Goal: Task Accomplishment & Management: Manage account settings

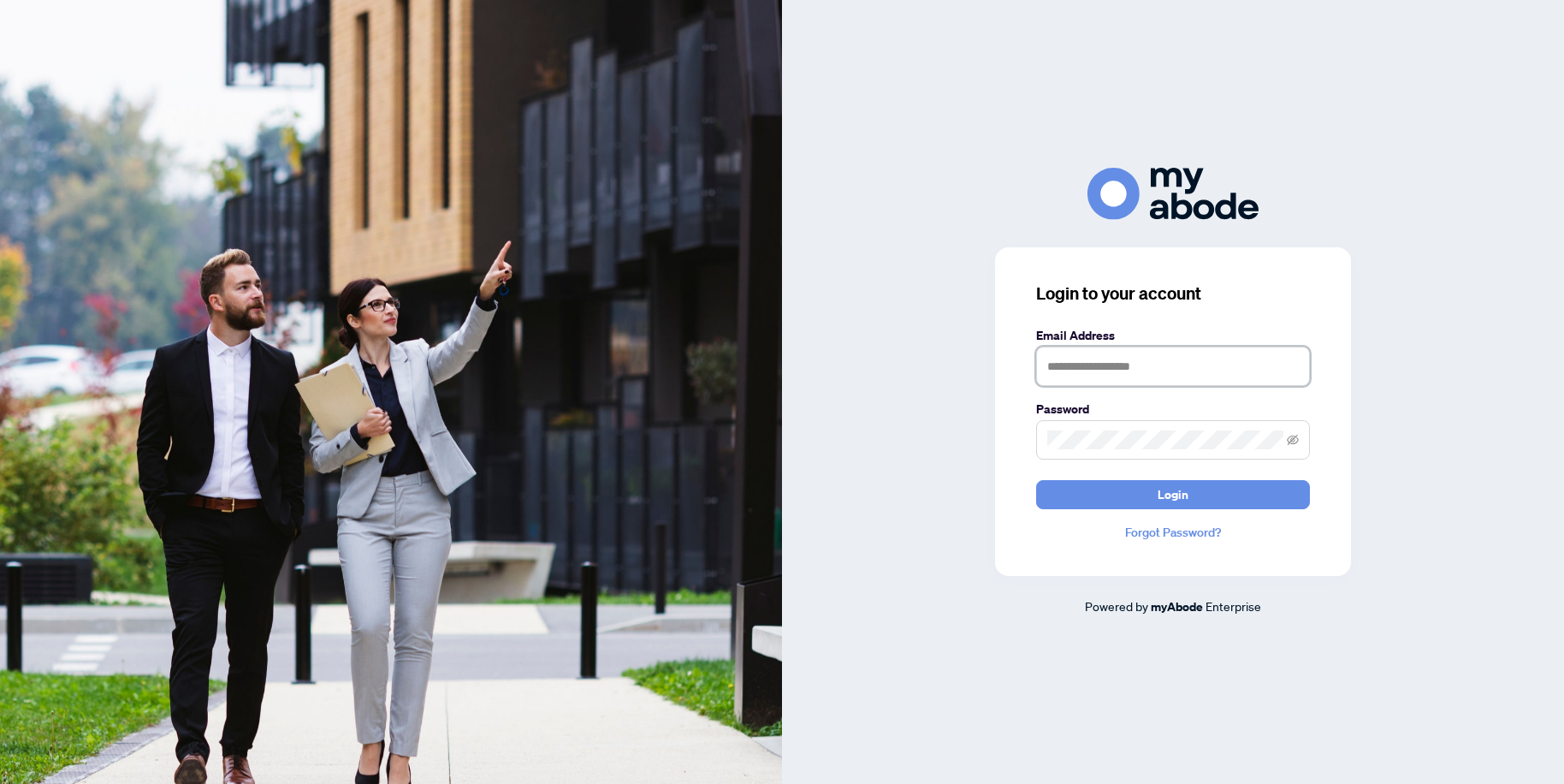
click at [1163, 375] on input "text" at bounding box center [1172, 365] width 274 height 39
type input "**********"
click at [1160, 508] on span "Login" at bounding box center [1172, 494] width 31 height 27
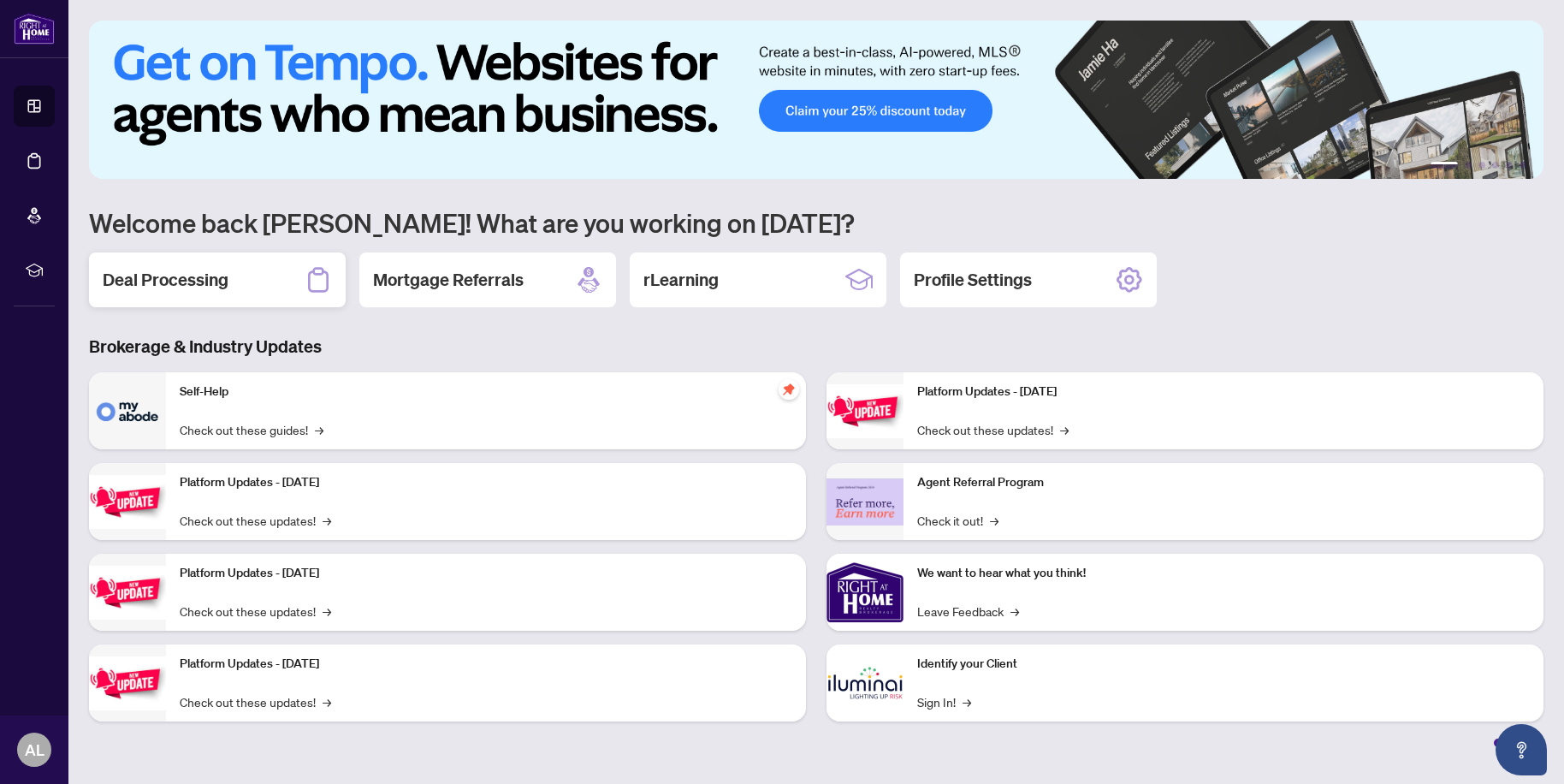
click at [180, 284] on h2 "Deal Processing" at bounding box center [165, 279] width 126 height 24
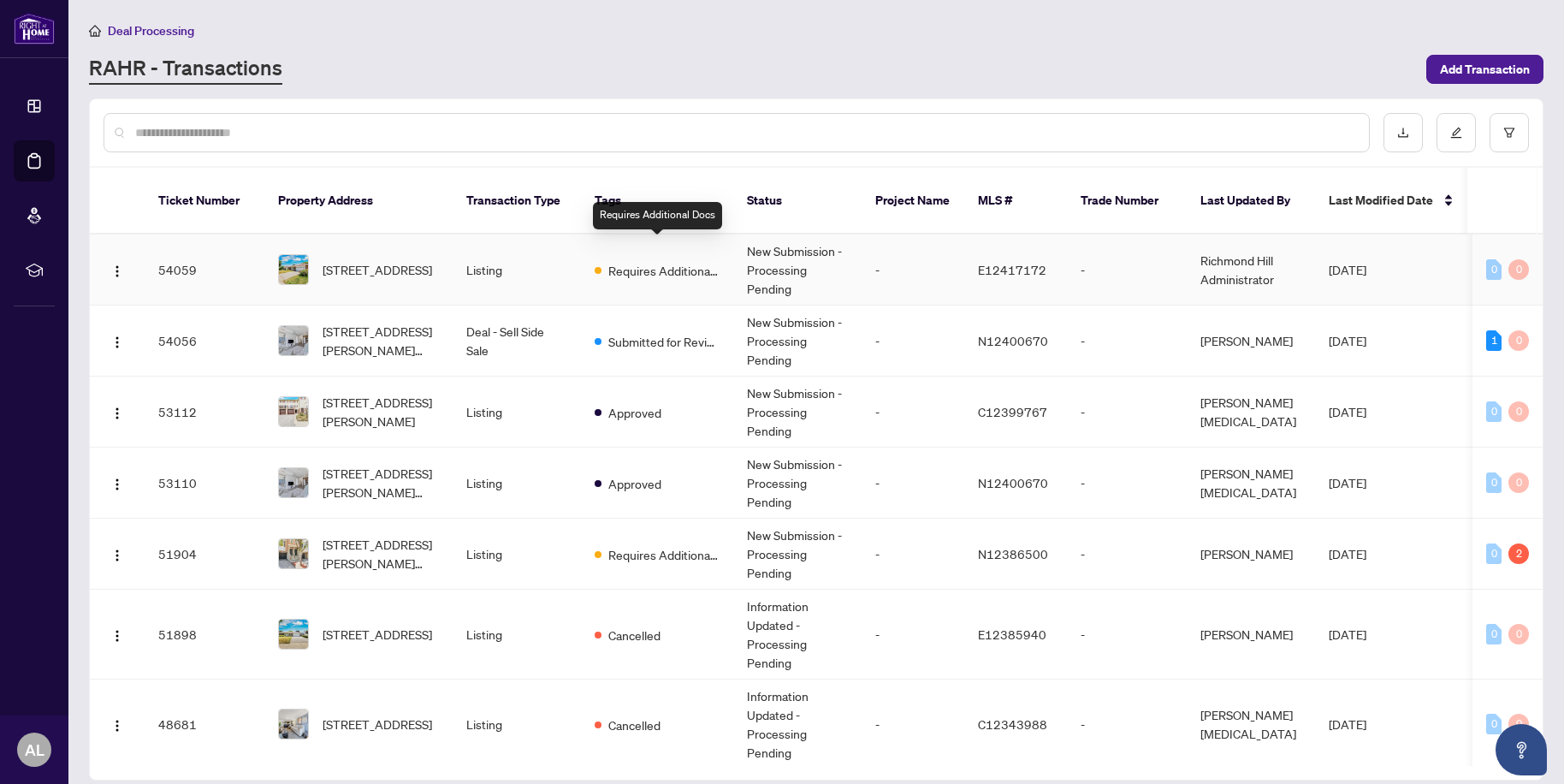
click at [654, 261] on span "Requires Additional Docs" at bounding box center [664, 271] width 111 height 19
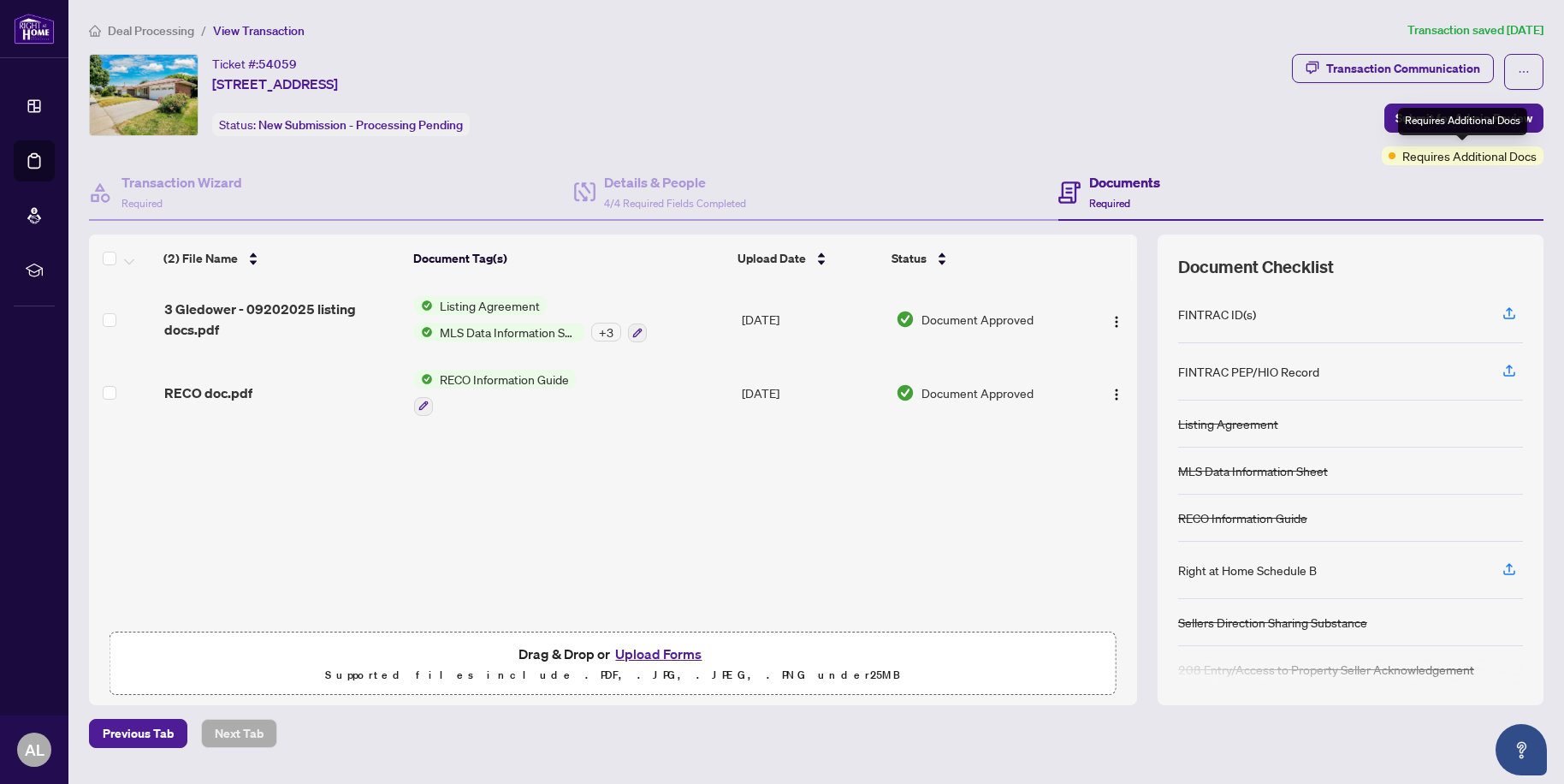
click at [1440, 156] on span "Requires Additional Docs" at bounding box center [1470, 156] width 135 height 19
click at [1270, 137] on div "Ticket #: 54059 3 Glendower Crct, Toronto, Ontario M1T 2Y9, Canada Status: New …" at bounding box center [687, 109] width 1203 height 111
click at [1319, 67] on icon "button" at bounding box center [1313, 67] width 13 height 13
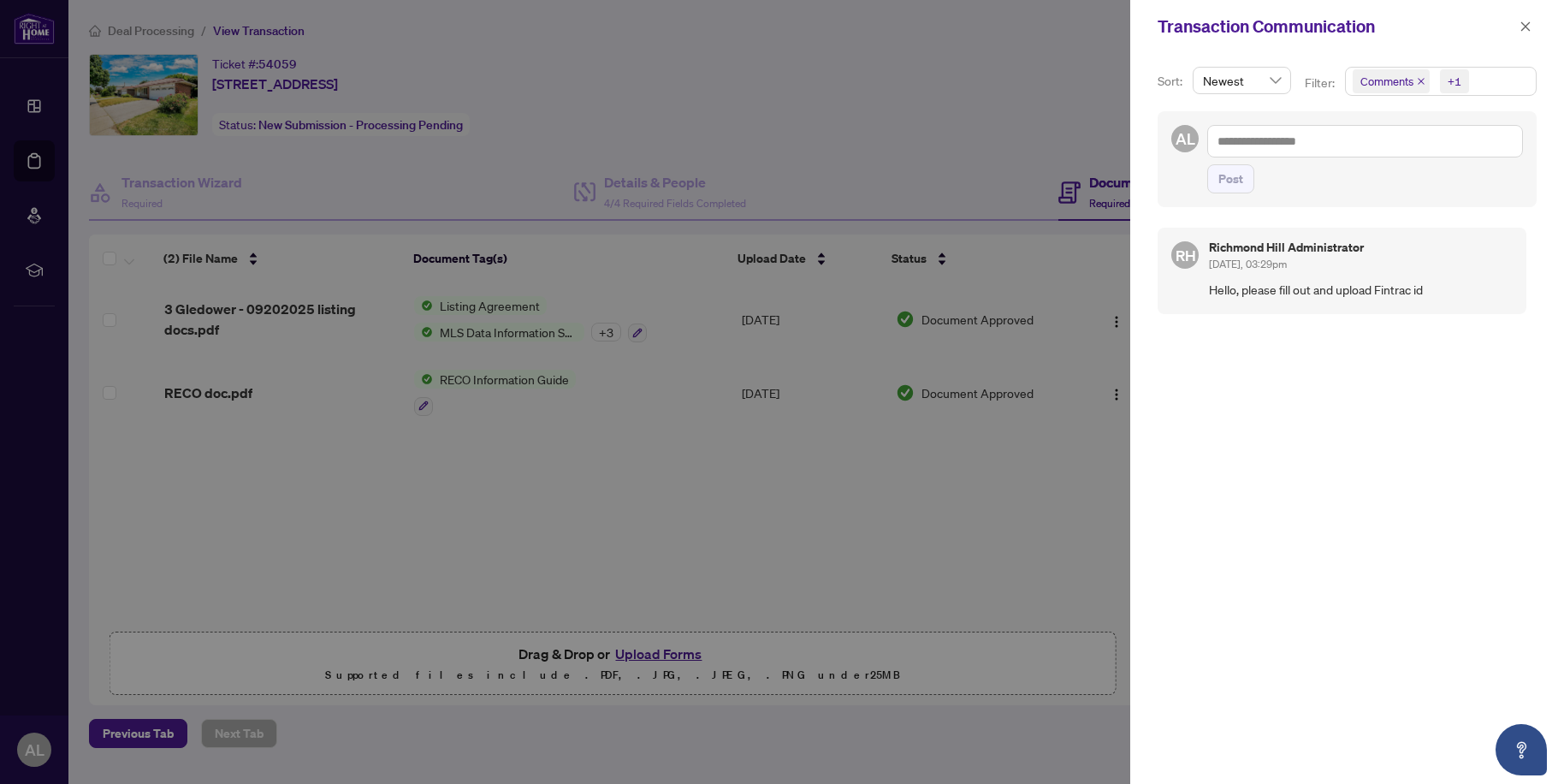
click at [963, 91] on div at bounding box center [782, 392] width 1564 height 784
click at [1531, 27] on icon "close" at bounding box center [1526, 26] width 12 height 12
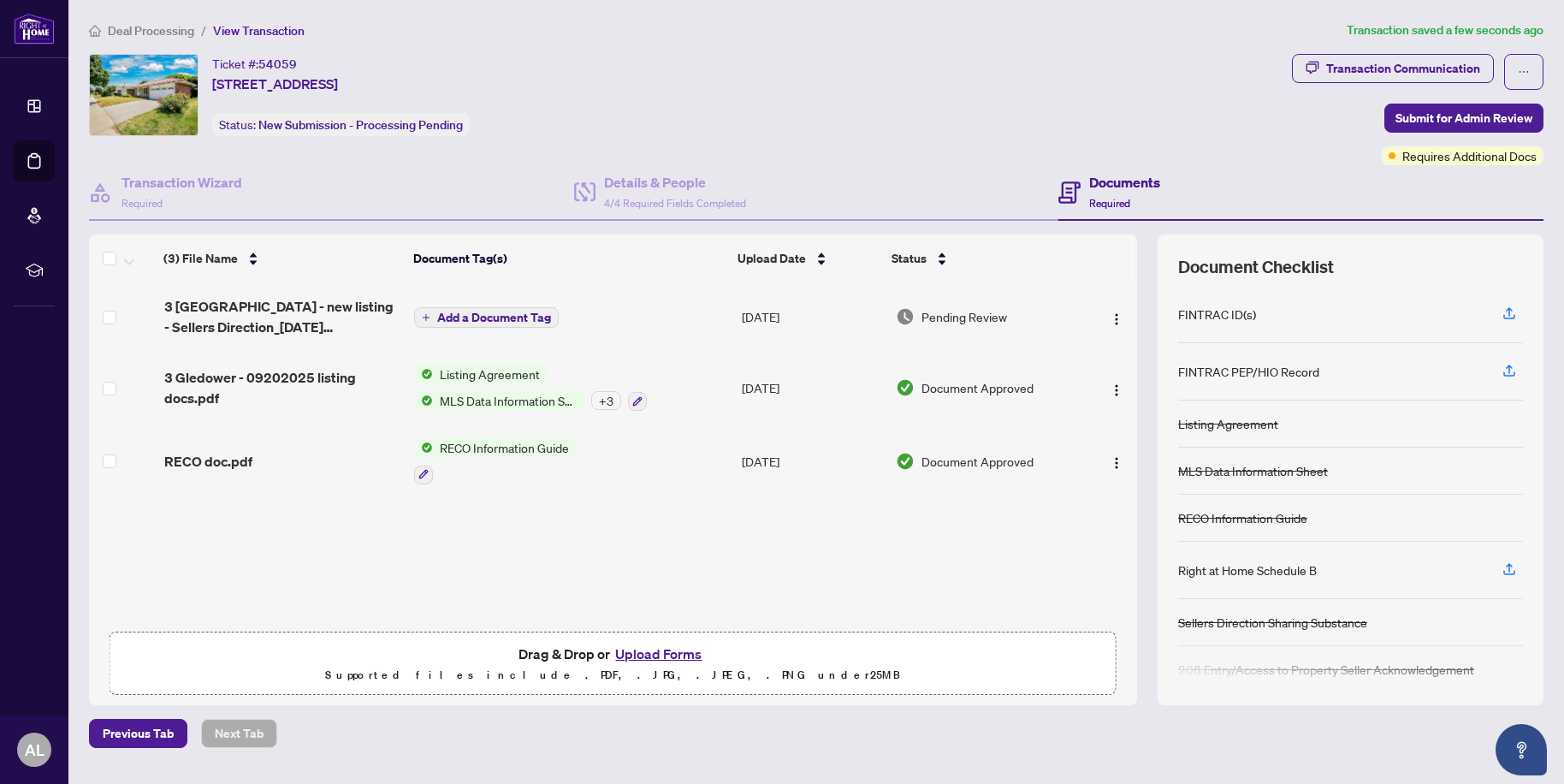
click at [536, 315] on span "Add a Document Tag" at bounding box center [494, 317] width 114 height 12
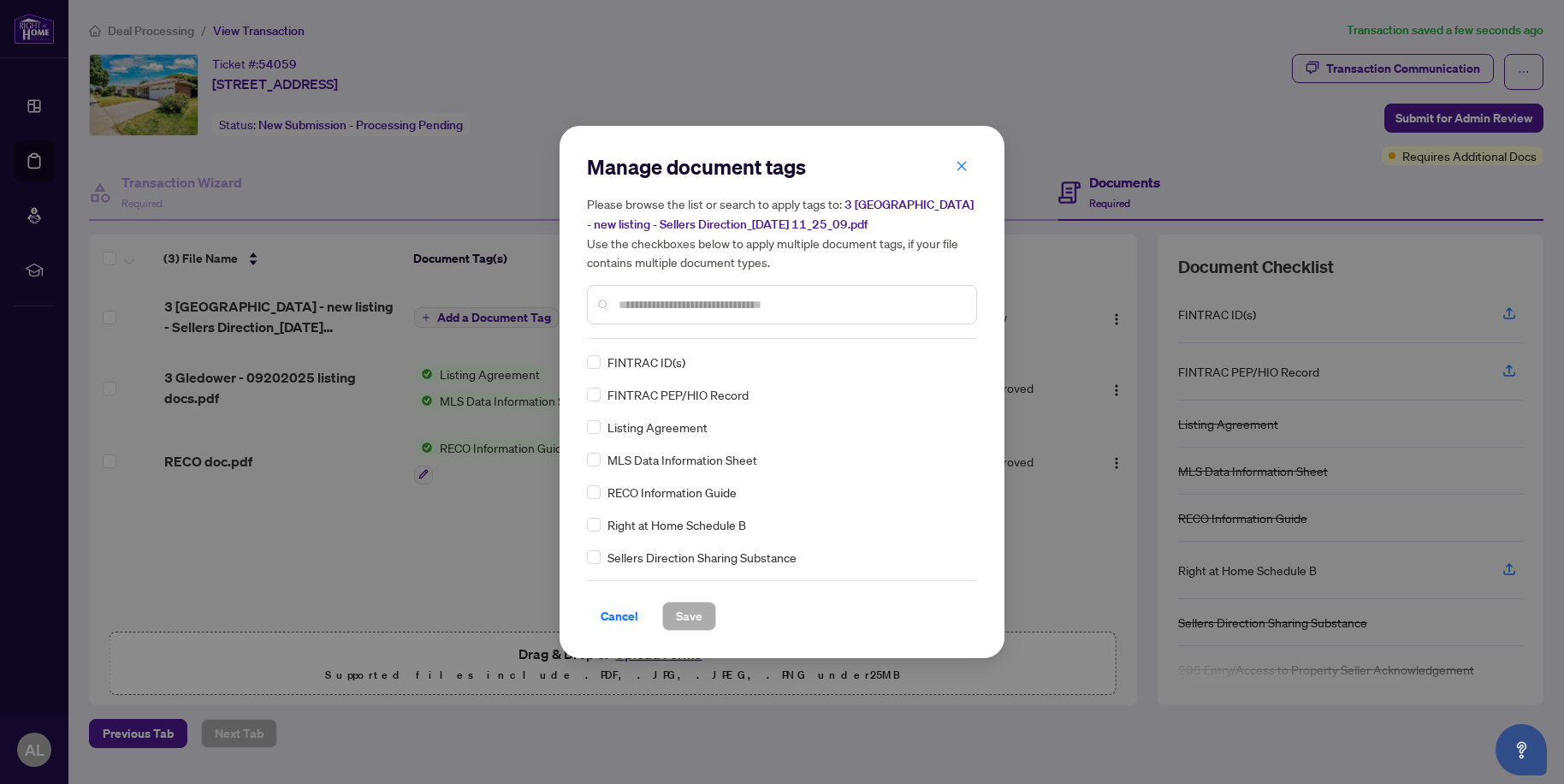
click at [625, 339] on div "Manage document tags Please browse the list or search to apply tags to: 3 Glend…" at bounding box center [782, 392] width 390 height 477
click at [625, 304] on input "text" at bounding box center [791, 305] width 344 height 19
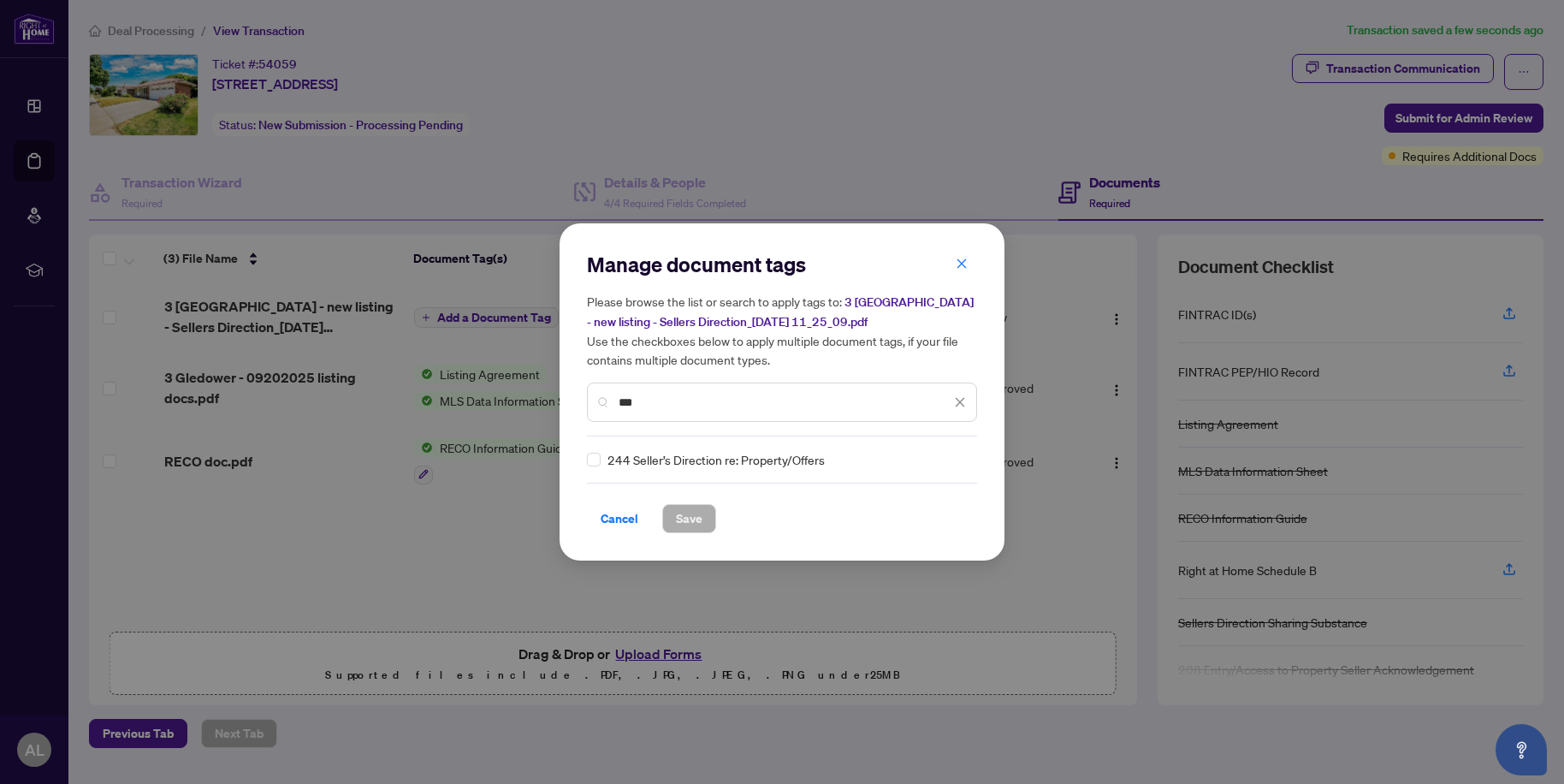
type input "***"
click at [688, 517] on span "Save" at bounding box center [689, 518] width 26 height 27
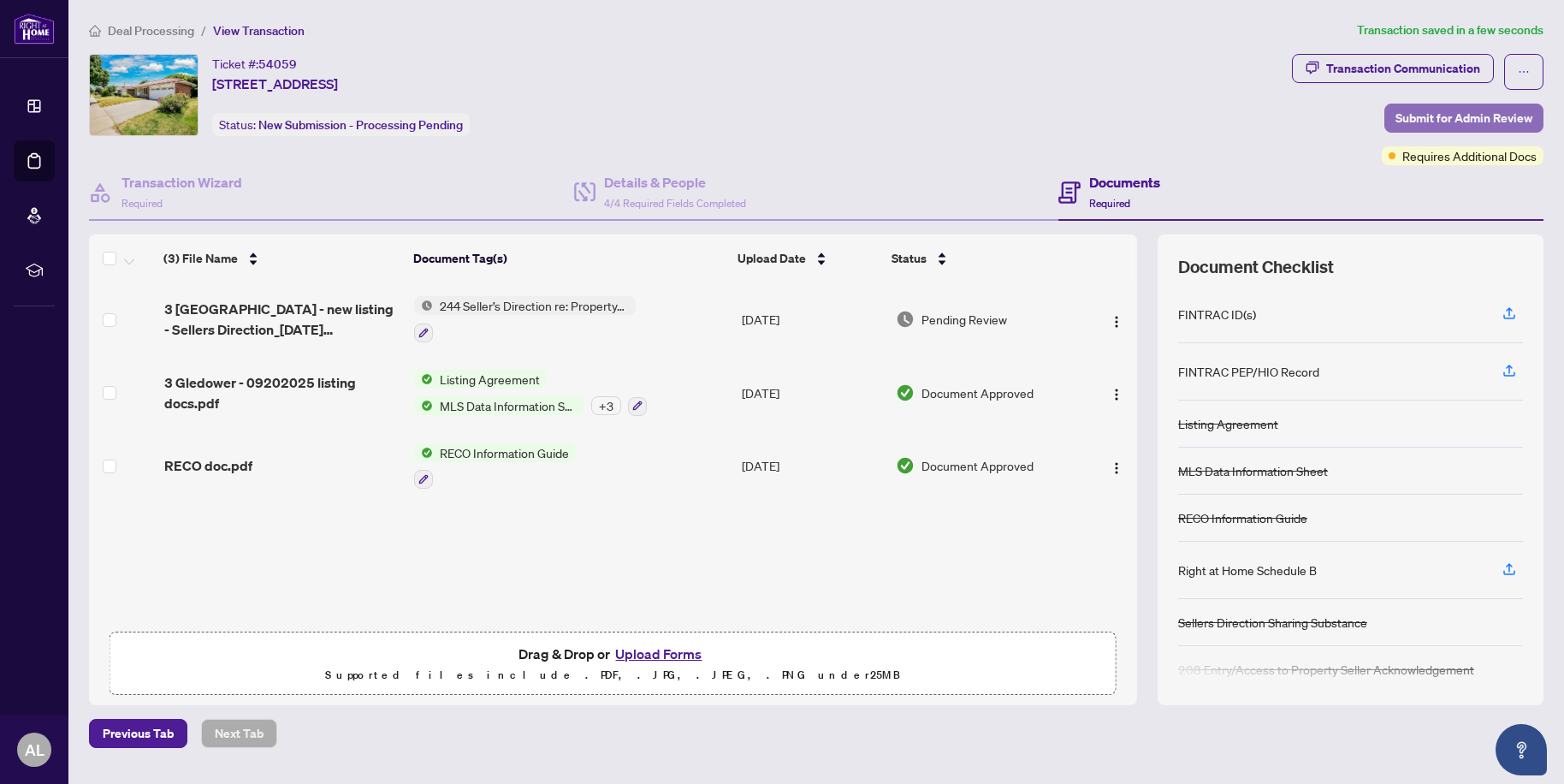
click at [1440, 114] on span "Submit for Admin Review" at bounding box center [1464, 117] width 137 height 27
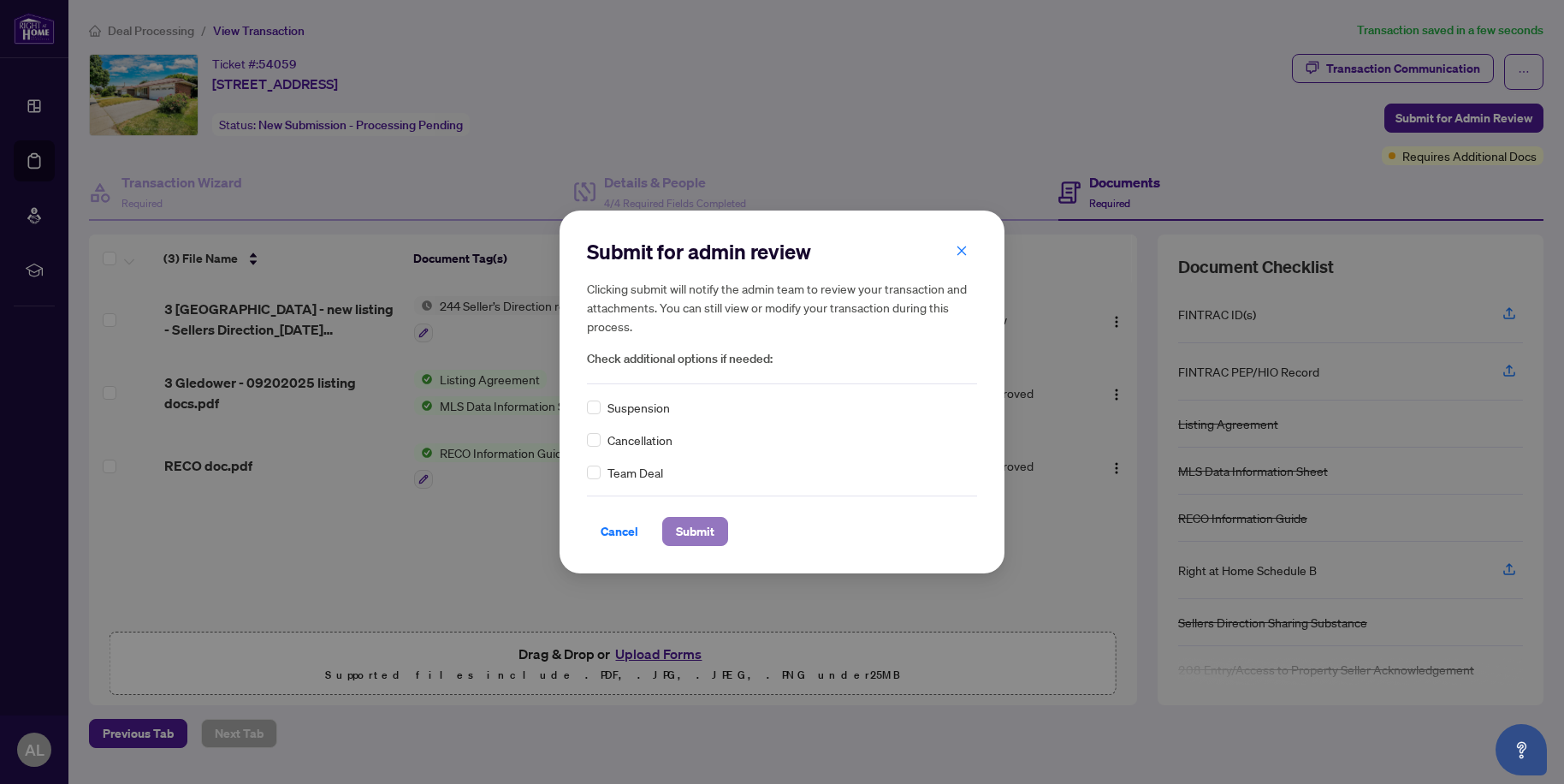
click at [698, 530] on span "Submit" at bounding box center [695, 531] width 38 height 27
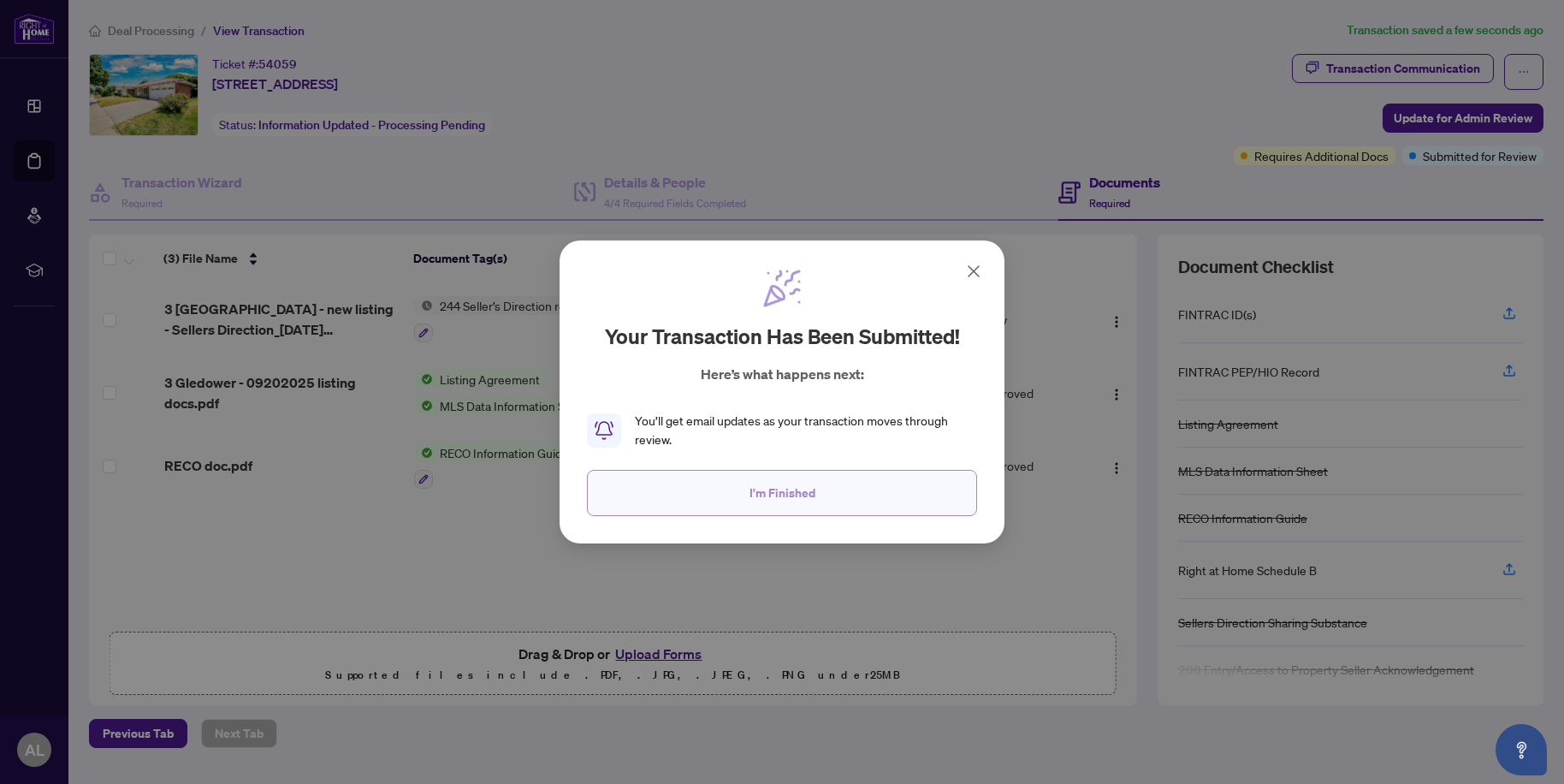
click at [716, 499] on button "I'm Finished" at bounding box center [782, 492] width 390 height 46
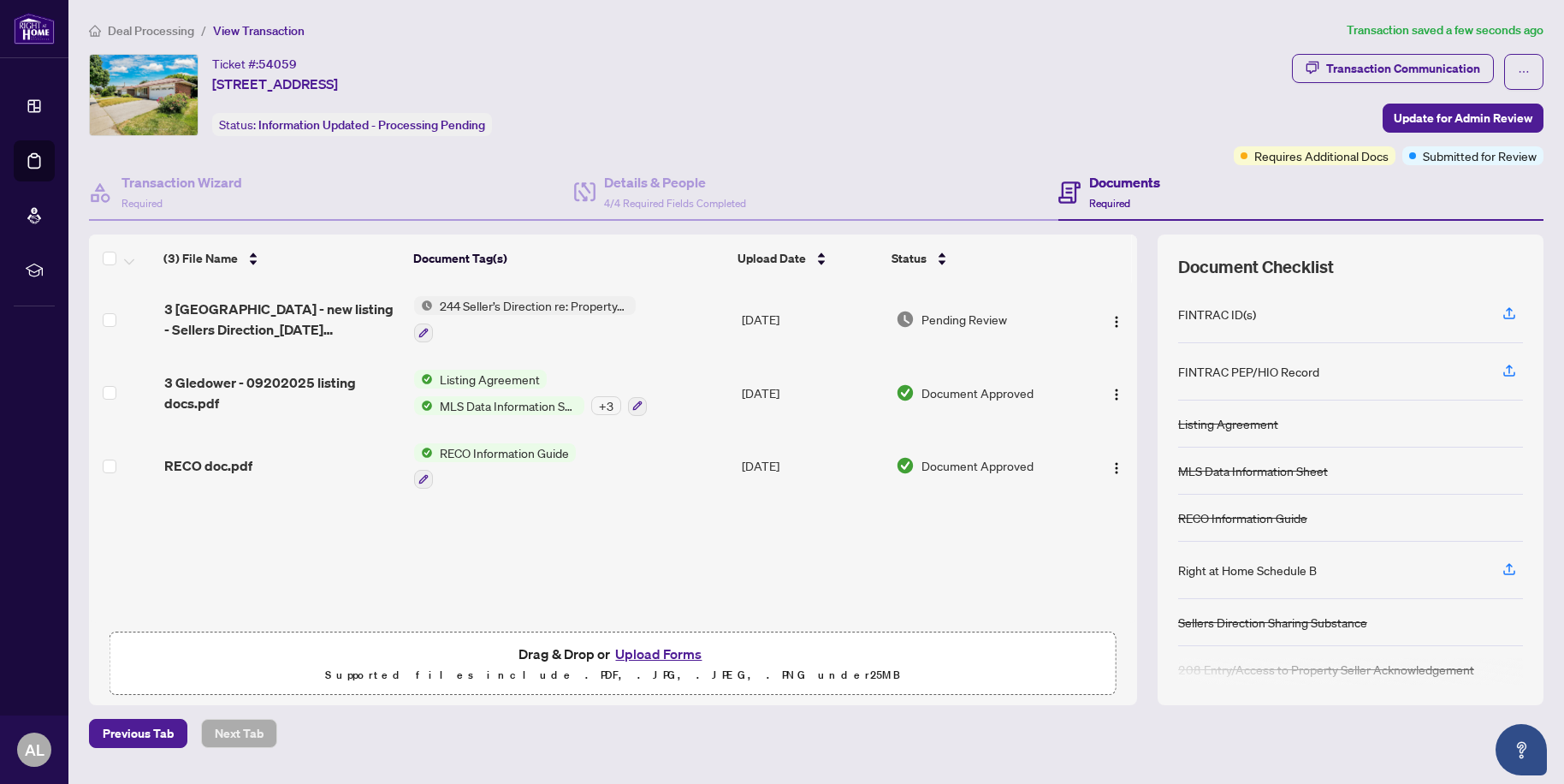
click at [158, 29] on span "Deal Processing" at bounding box center [150, 31] width 87 height 16
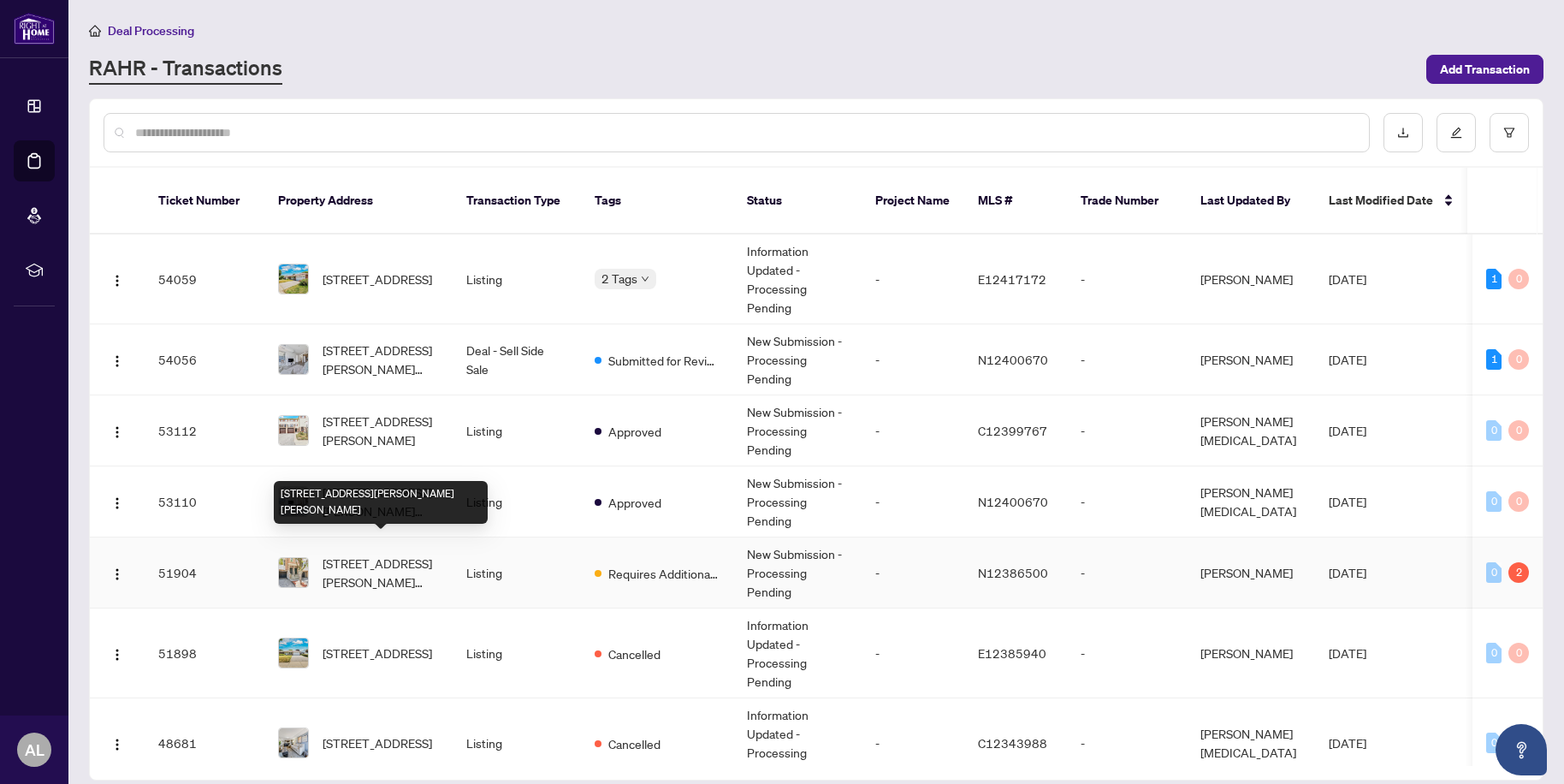
click at [380, 553] on span "[STREET_ADDRESS][PERSON_NAME][PERSON_NAME]" at bounding box center [380, 572] width 116 height 38
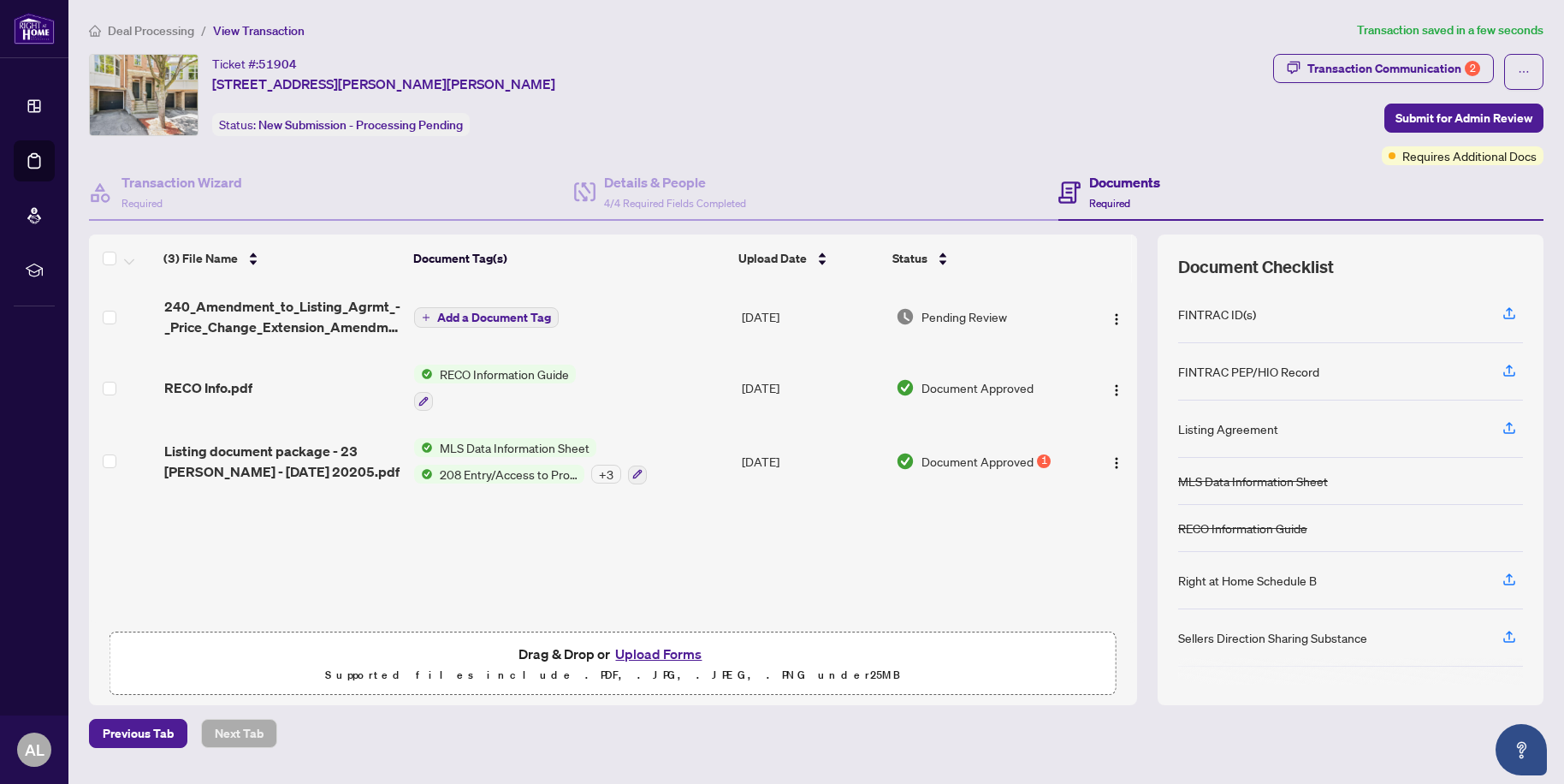
click at [465, 316] on span "Add a Document Tag" at bounding box center [494, 317] width 114 height 12
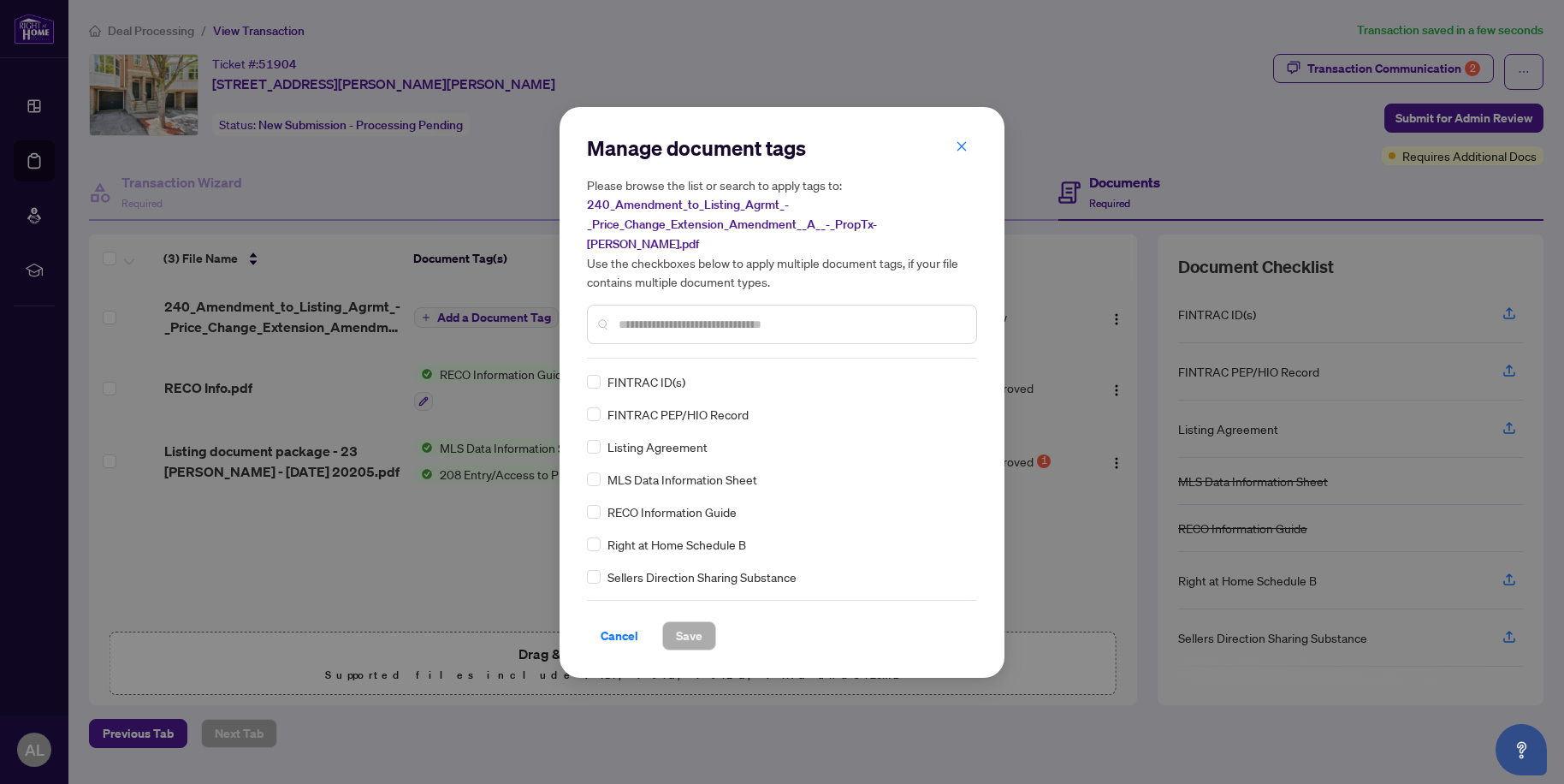
click at [671, 315] on input "text" at bounding box center [791, 324] width 344 height 19
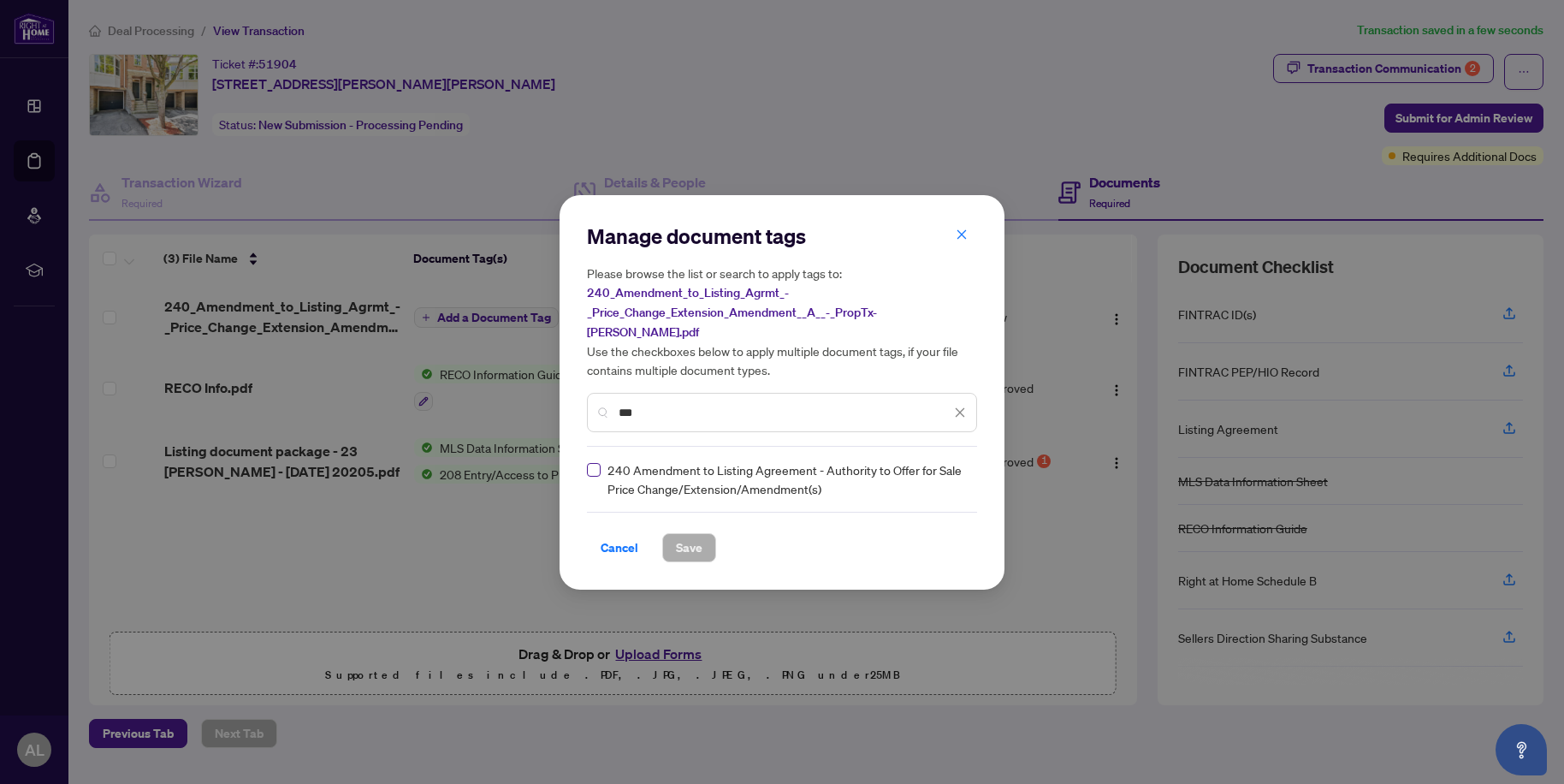
type input "***"
click at [692, 535] on span "Save" at bounding box center [689, 547] width 26 height 27
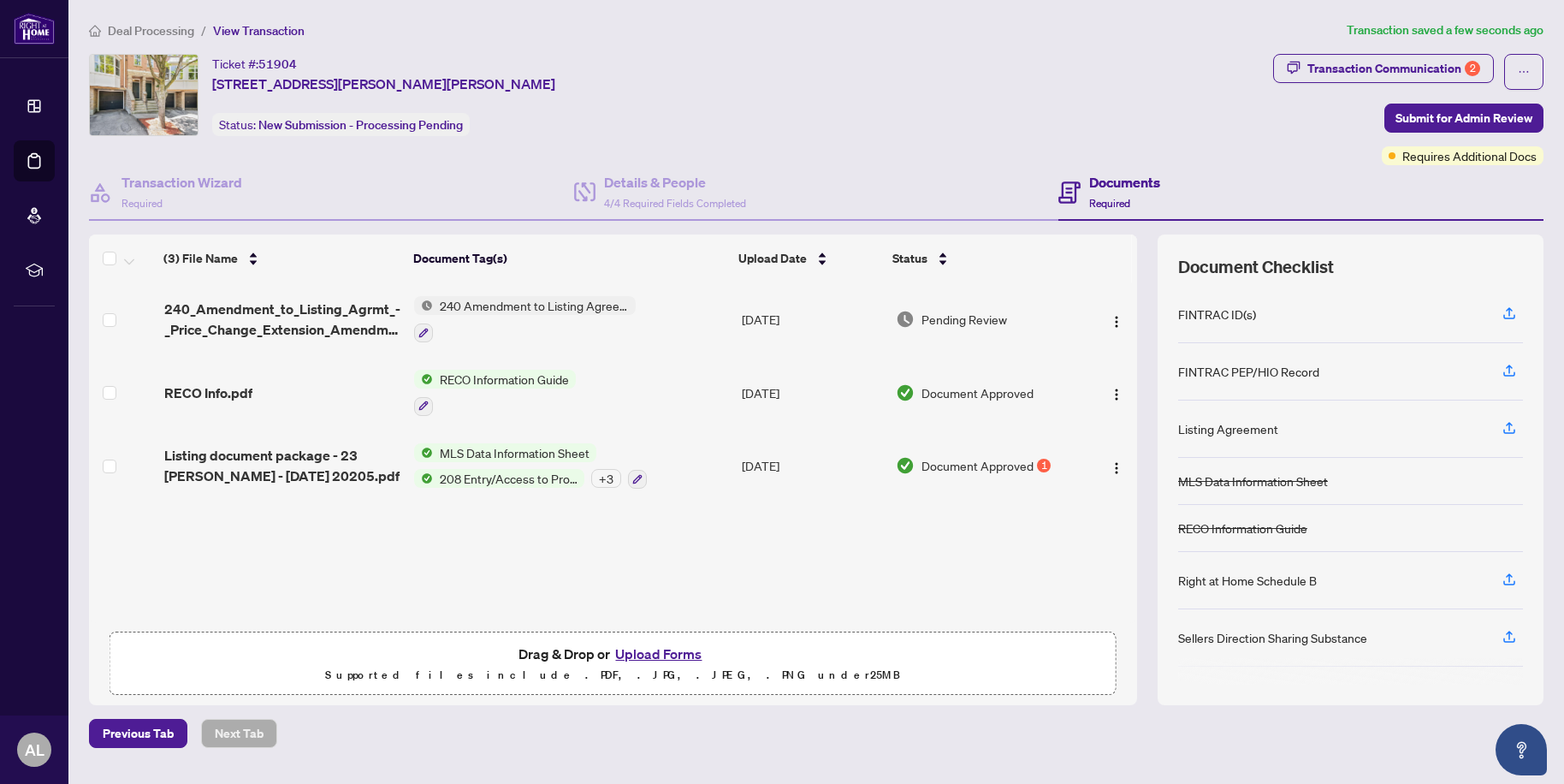
click at [1025, 468] on span "Document Approved" at bounding box center [977, 466] width 112 height 19
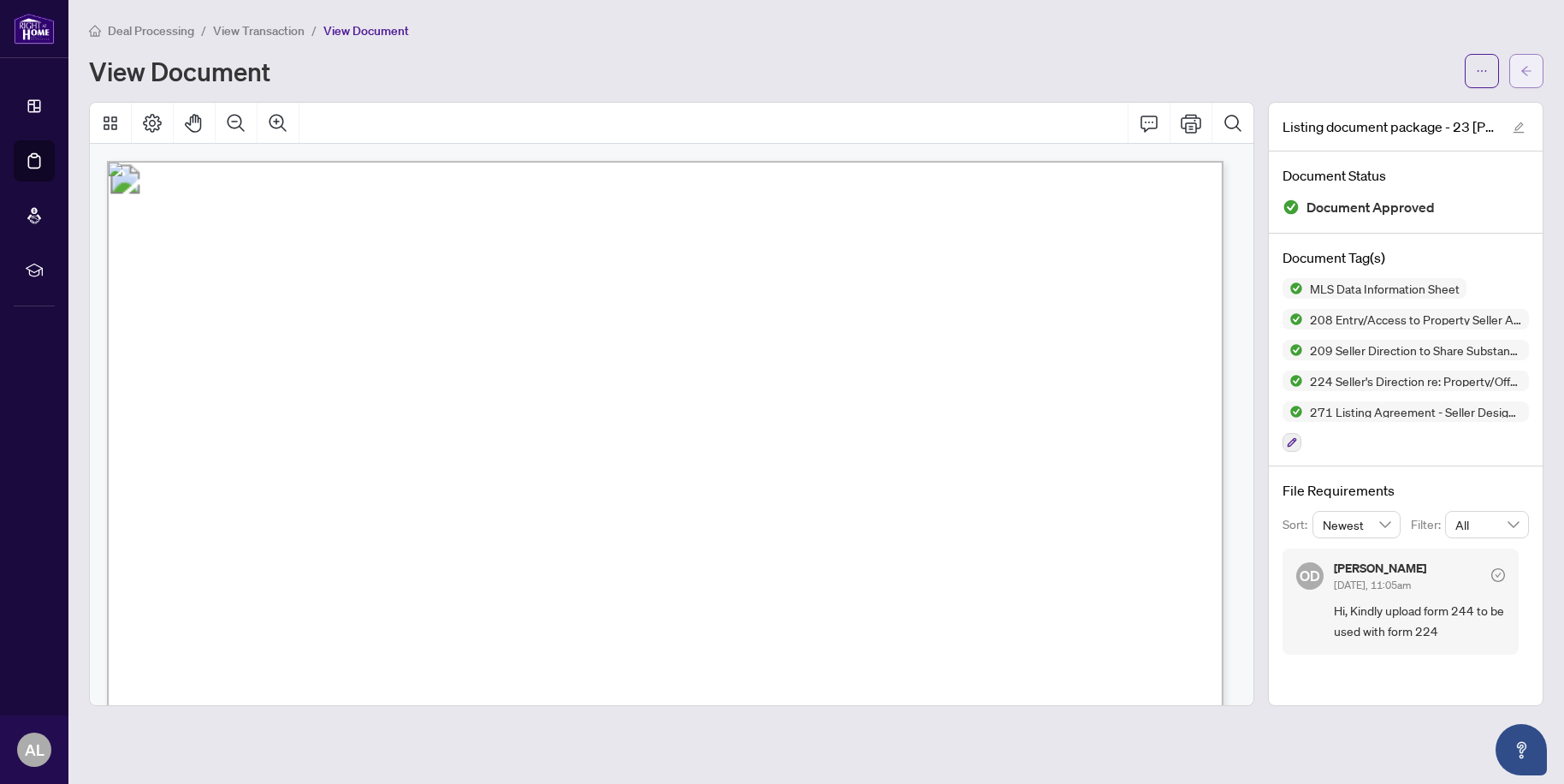
click at [1525, 67] on icon "arrow-left" at bounding box center [1526, 71] width 12 height 12
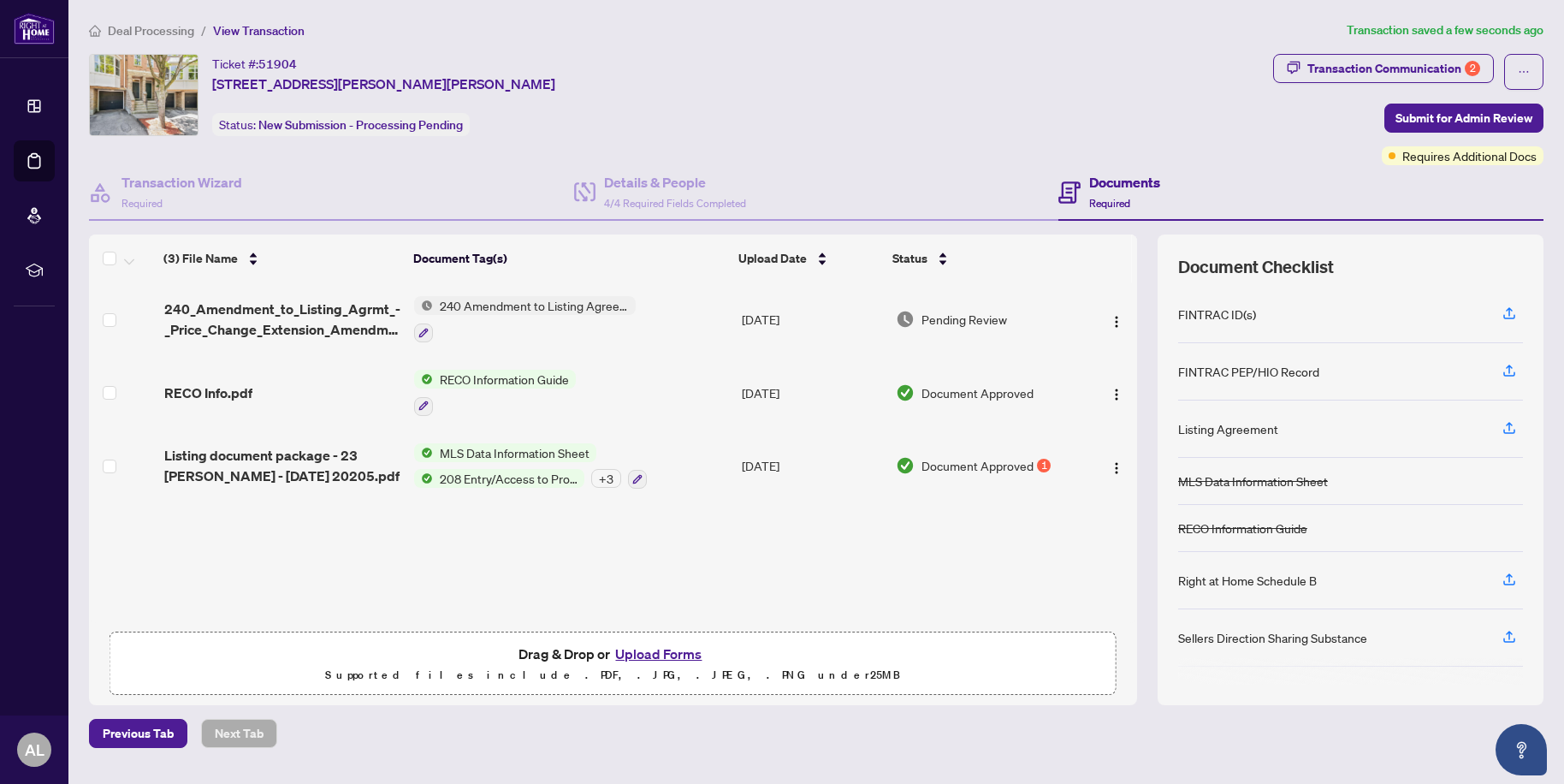
click at [573, 552] on div "240_Amendment_to_Listing_Agrmt_-_Price_Change_Extension_Amendment__A__-_PropTx-…" at bounding box center [613, 453] width 1048 height 341
click at [1470, 117] on span "Submit for Admin Review" at bounding box center [1464, 117] width 137 height 27
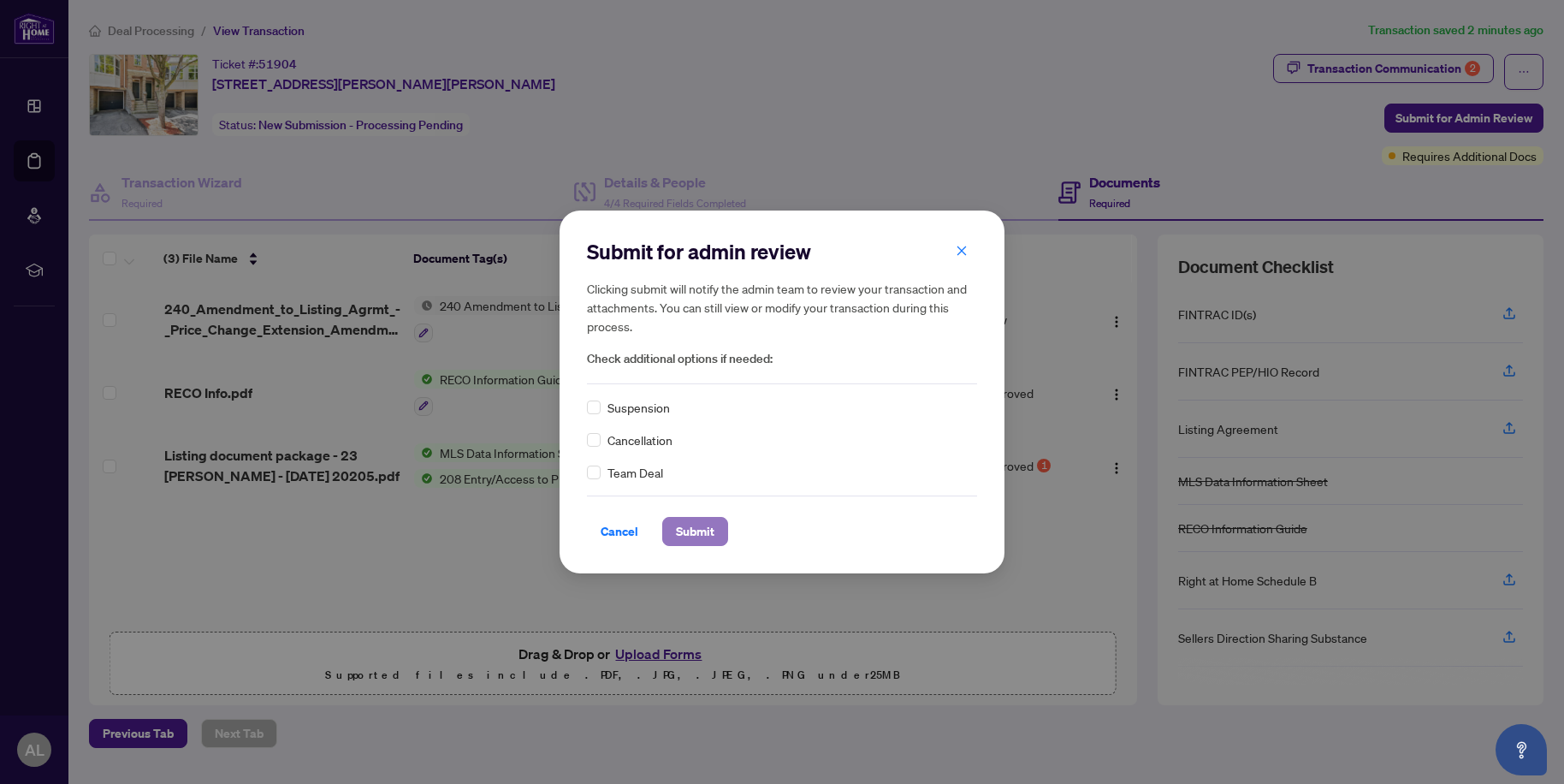
click at [700, 530] on span "Submit" at bounding box center [695, 531] width 38 height 27
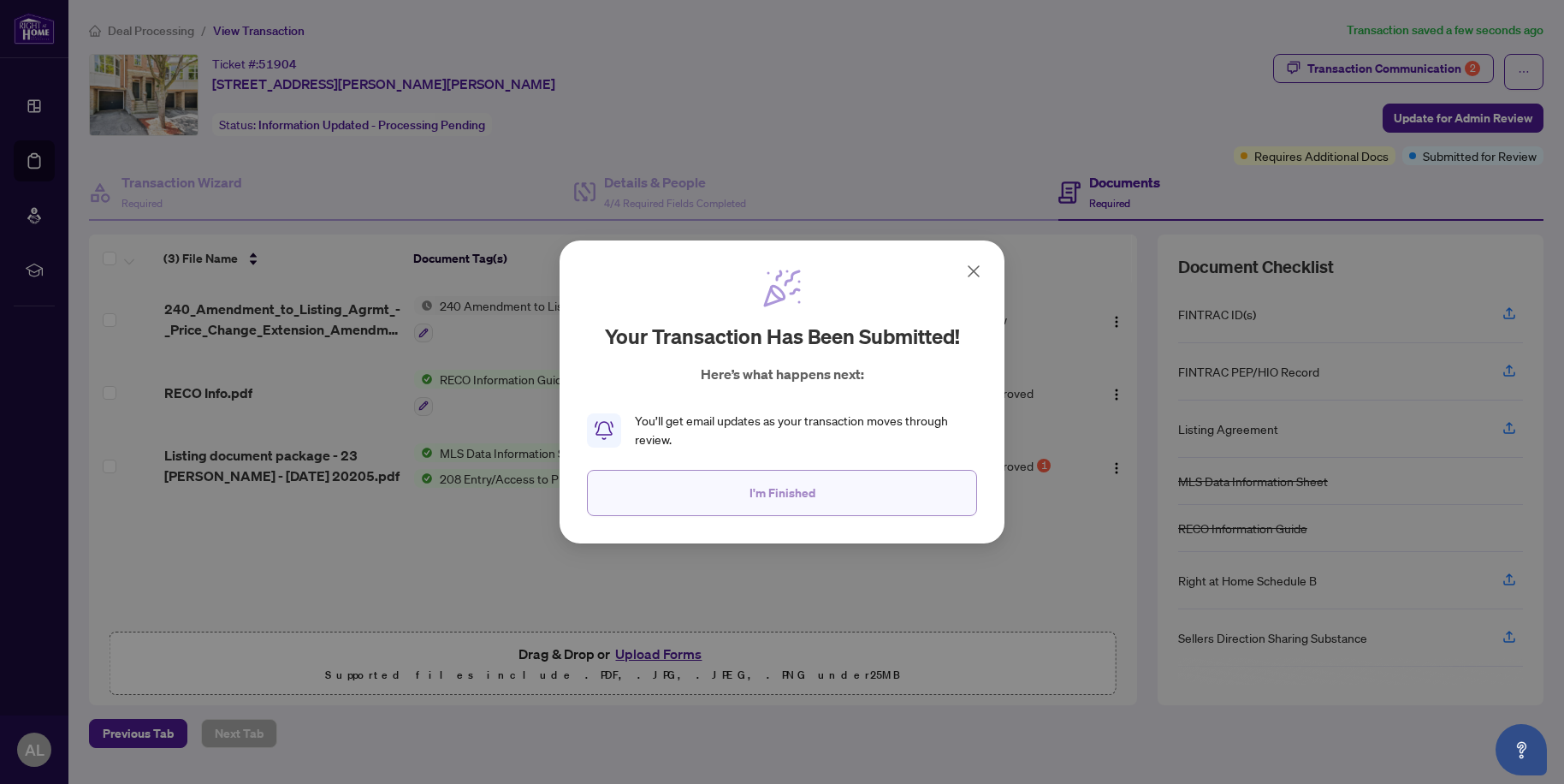
click at [737, 489] on button "I'm Finished" at bounding box center [782, 492] width 390 height 46
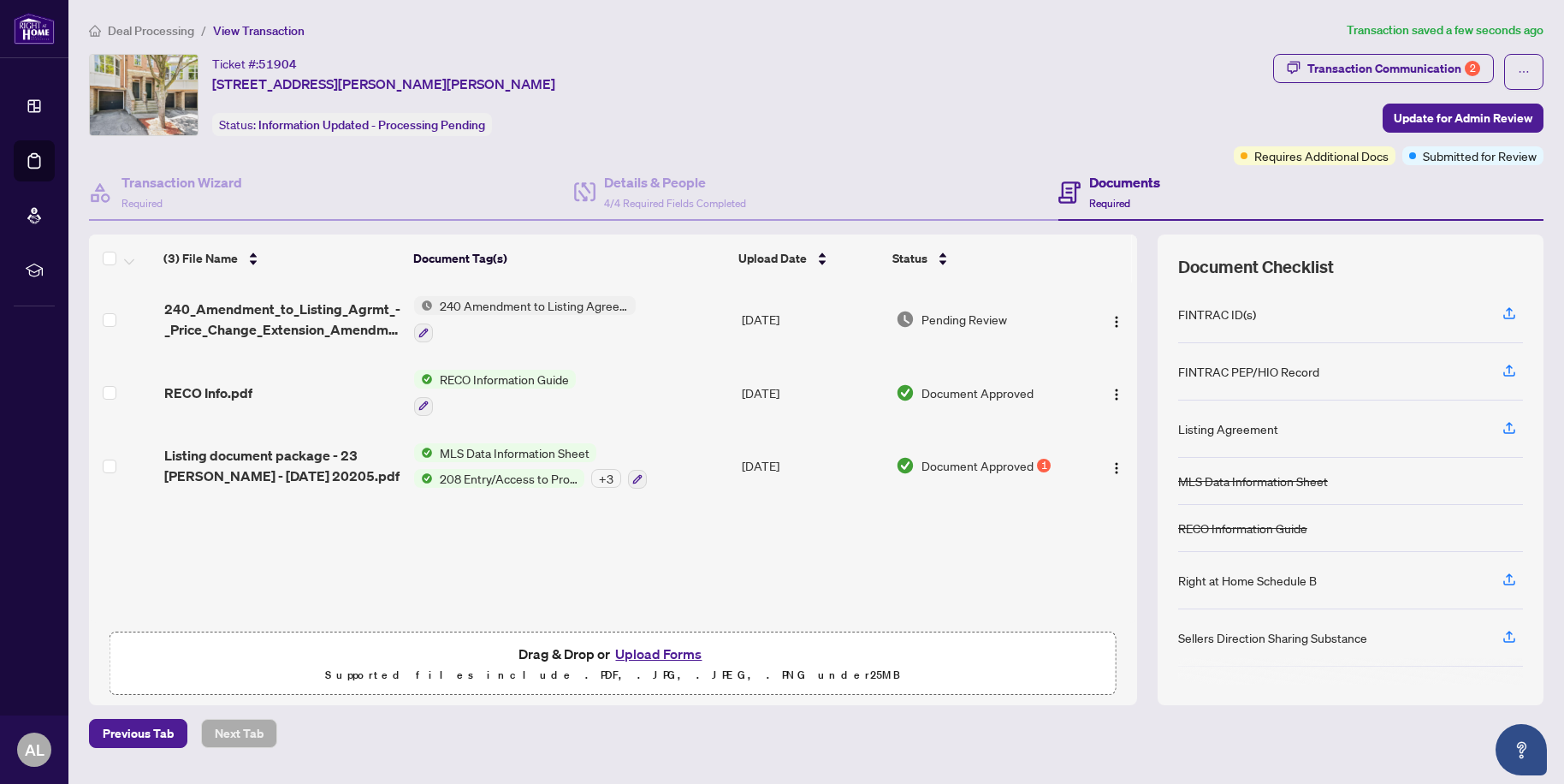
click at [678, 78] on div "Ticket #: 51904 23 Michael Way, Markham, Ontario L3R 5G4, Canada Status: Inform…" at bounding box center [658, 95] width 1138 height 82
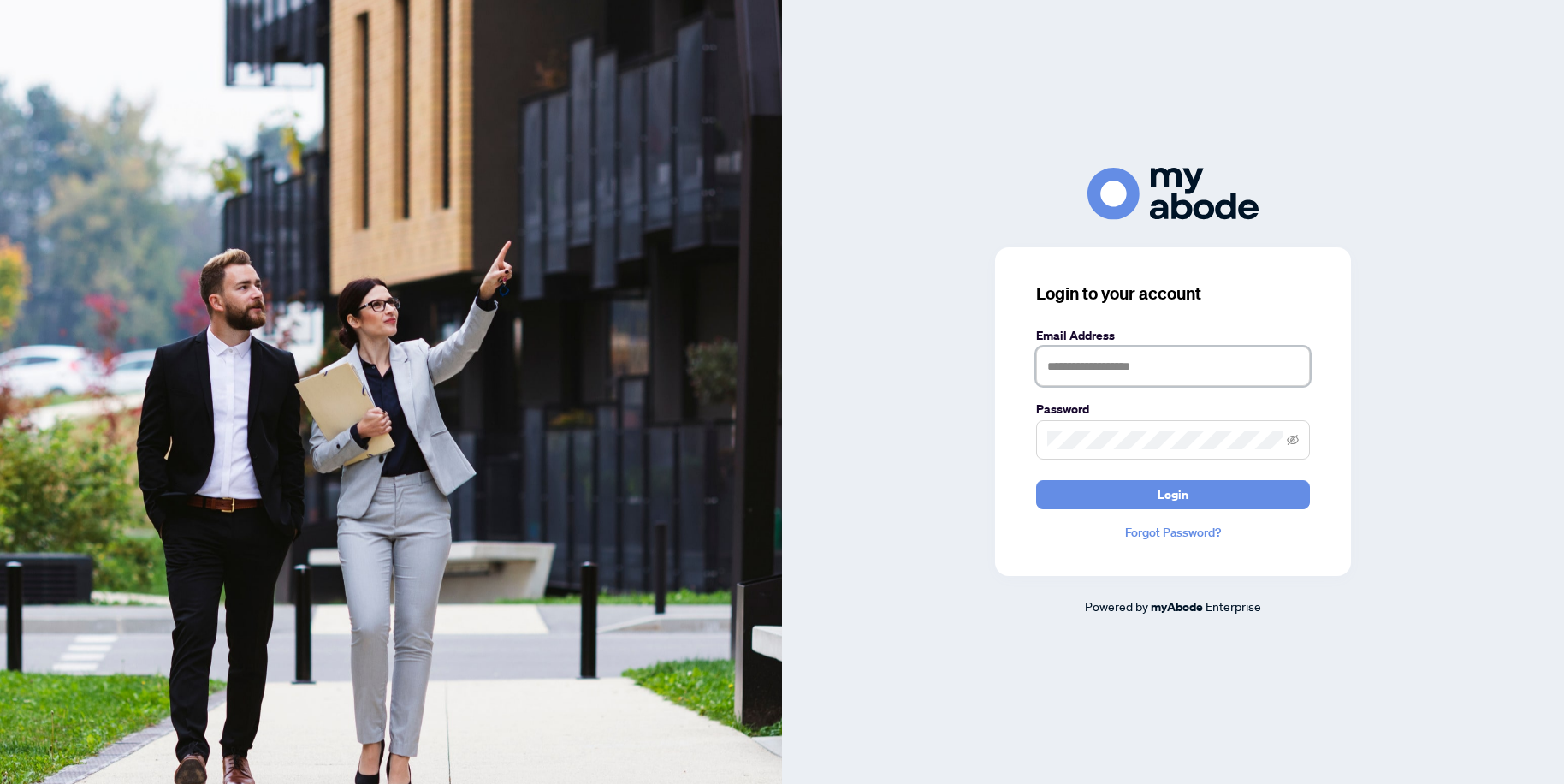
click at [1115, 374] on input "text" at bounding box center [1172, 365] width 274 height 39
type input "**********"
click at [1145, 496] on button "Login" at bounding box center [1172, 494] width 274 height 29
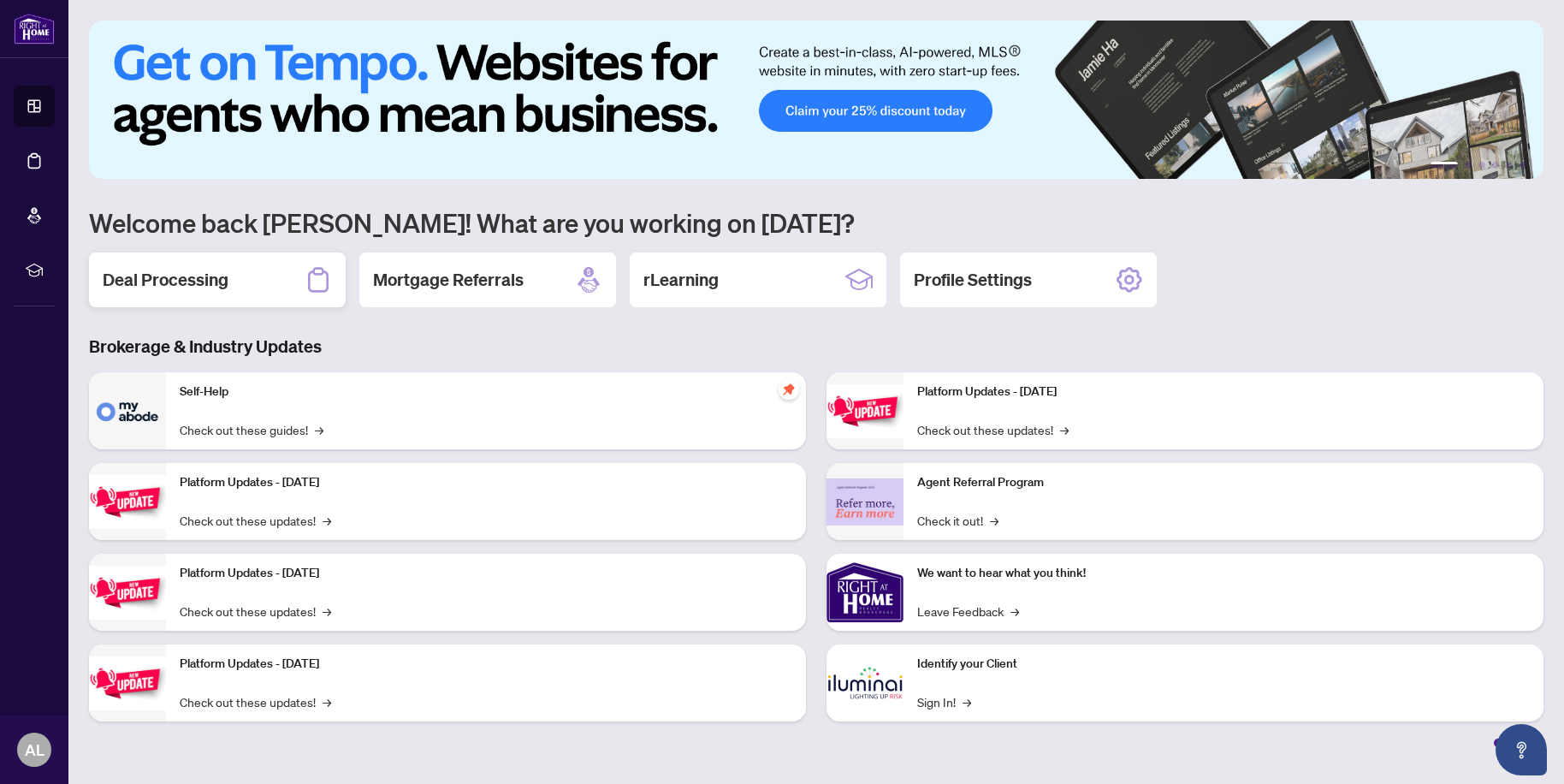
click at [197, 284] on h2 "Deal Processing" at bounding box center [165, 279] width 126 height 24
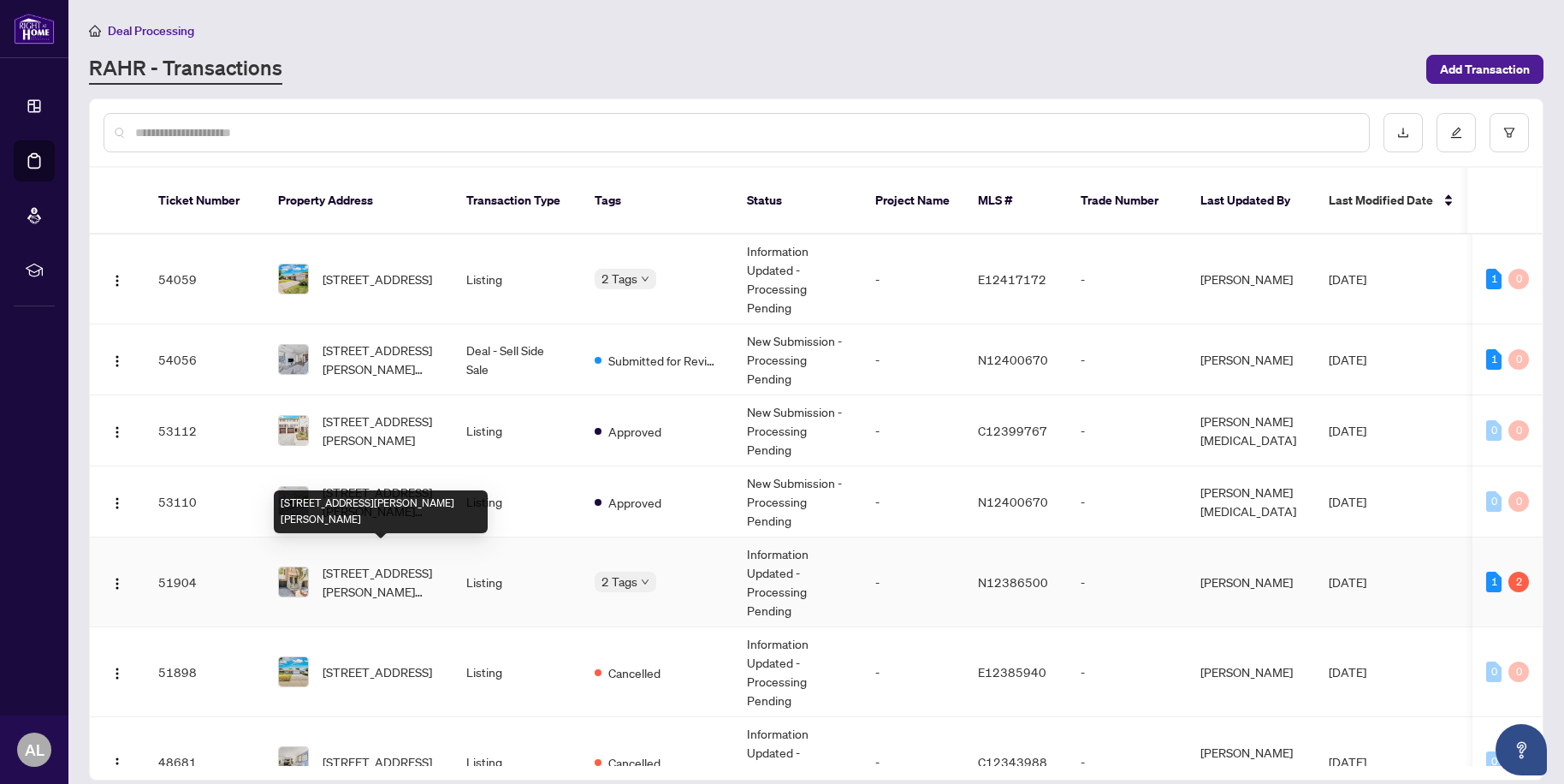
click at [365, 563] on span "[STREET_ADDRESS][PERSON_NAME][PERSON_NAME]" at bounding box center [380, 581] width 116 height 38
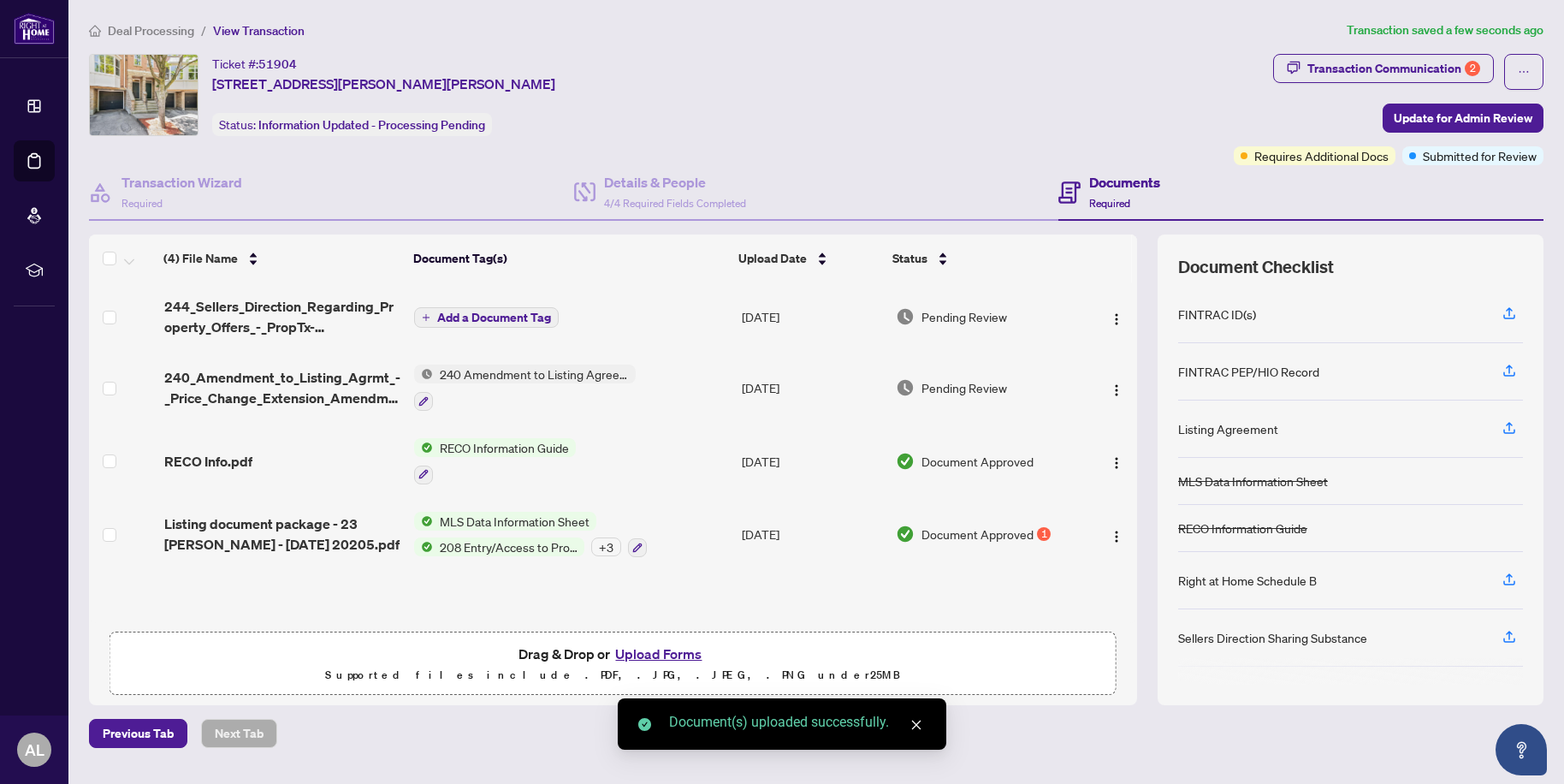
click at [518, 316] on span "Add a Document Tag" at bounding box center [494, 317] width 114 height 12
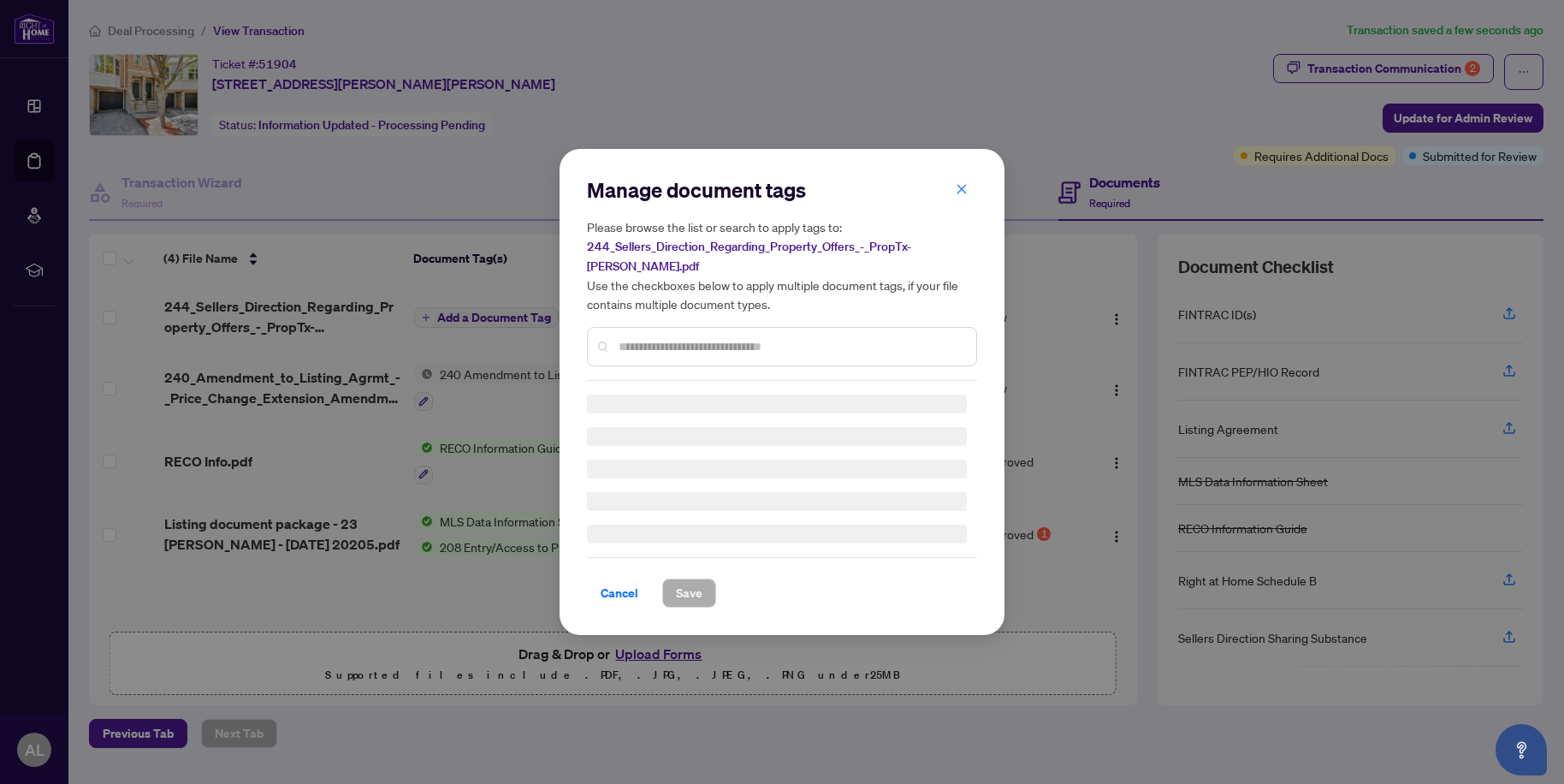
click at [636, 341] on input "text" at bounding box center [791, 347] width 344 height 19
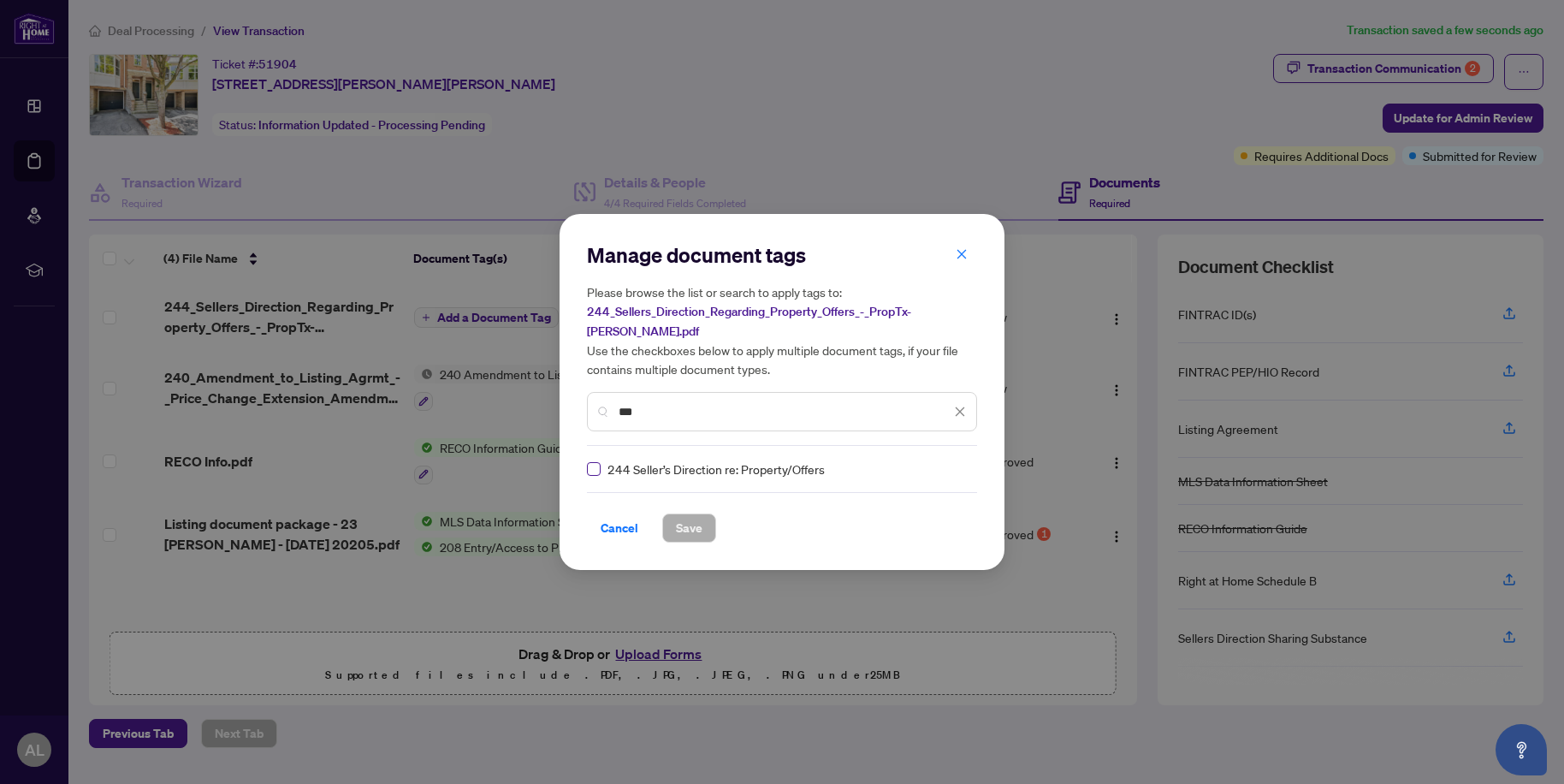
type input "***"
click at [699, 514] on span "Save" at bounding box center [689, 527] width 26 height 27
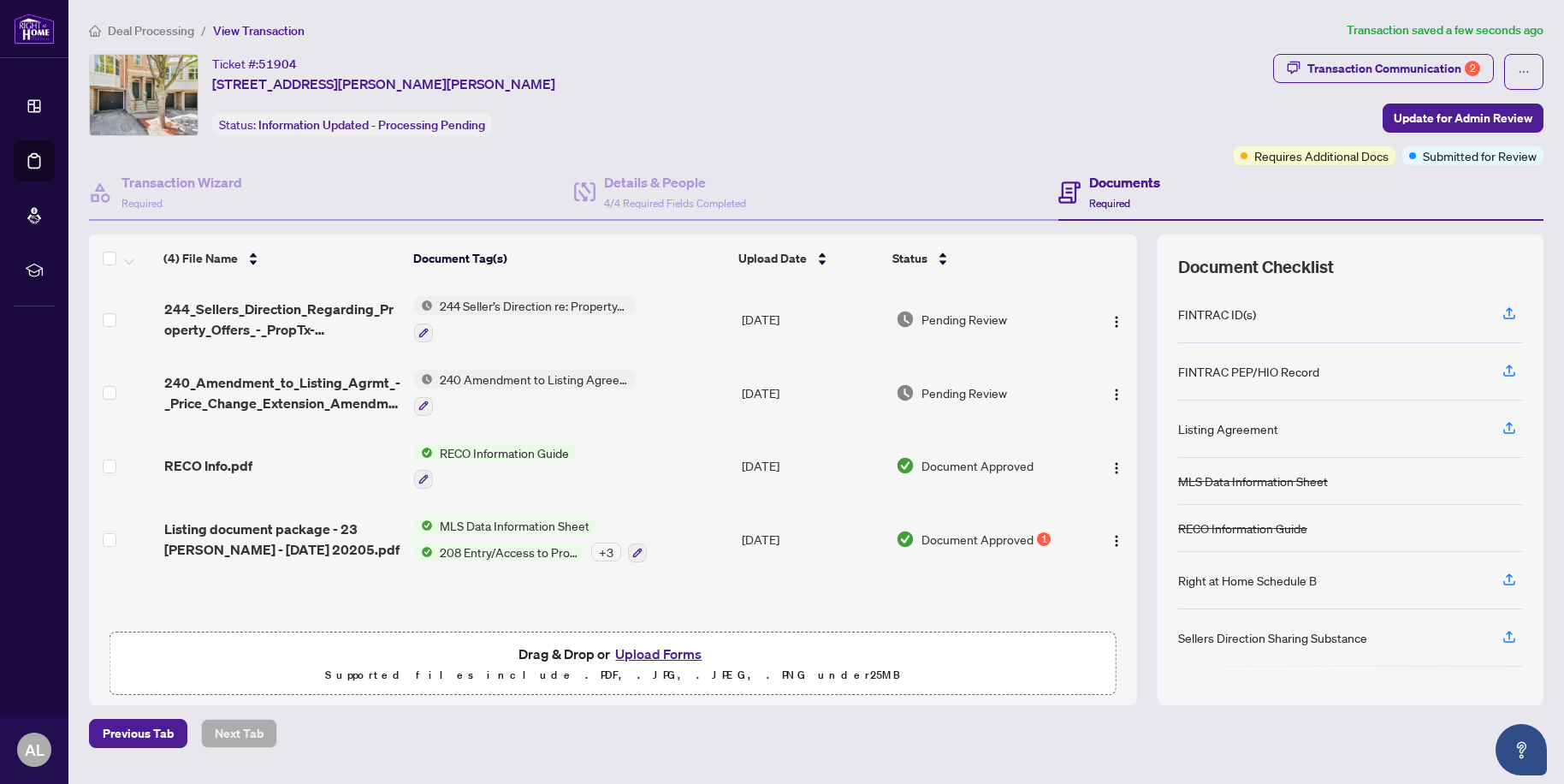
click at [156, 27] on span "Deal Processing" at bounding box center [150, 31] width 87 height 16
